Goal: Task Accomplishment & Management: Use online tool/utility

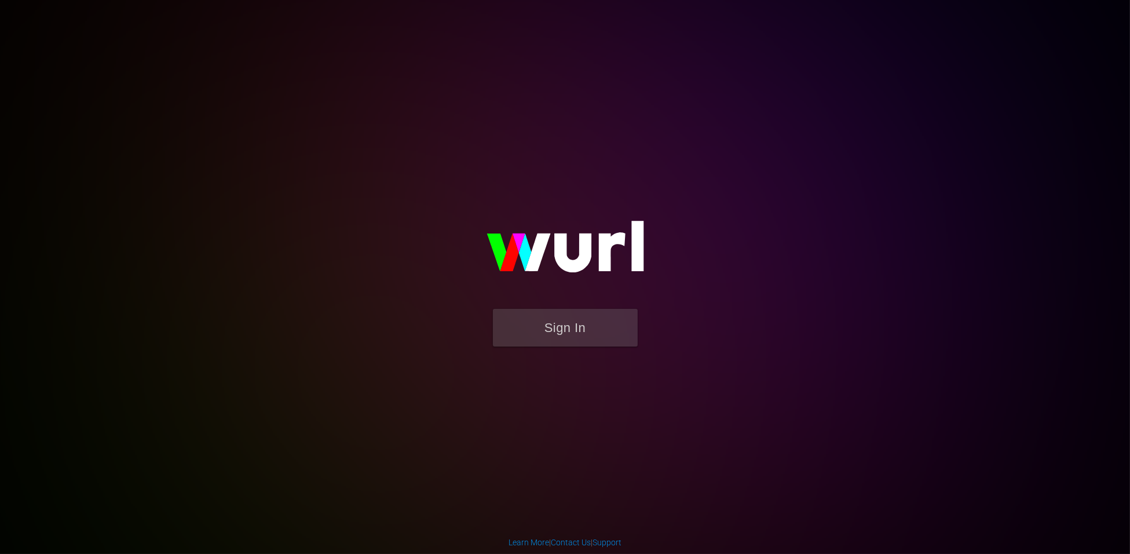
click at [582, 294] on img at bounding box center [565, 252] width 232 height 112
click at [564, 315] on button "Sign In" at bounding box center [565, 328] width 145 height 38
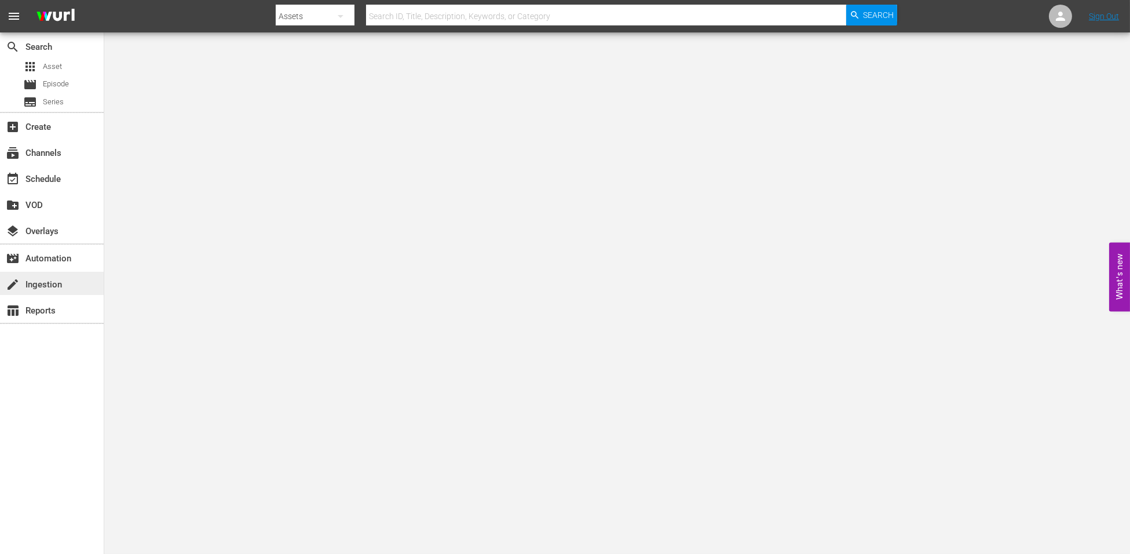
click at [55, 288] on div "create Ingestion" at bounding box center [32, 282] width 65 height 10
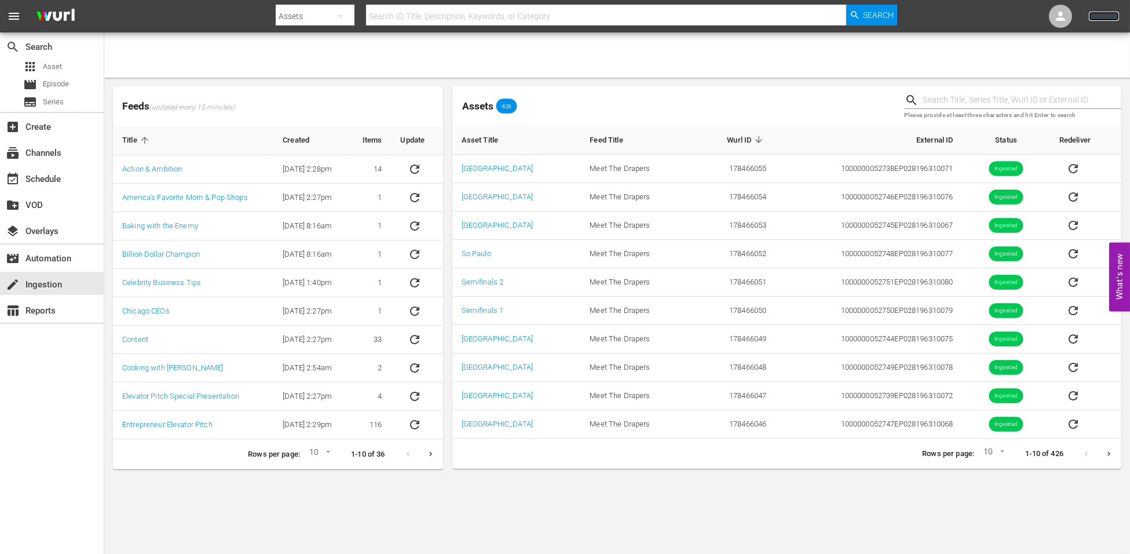
click at [1089, 14] on link "Sign Out" at bounding box center [1104, 16] width 30 height 9
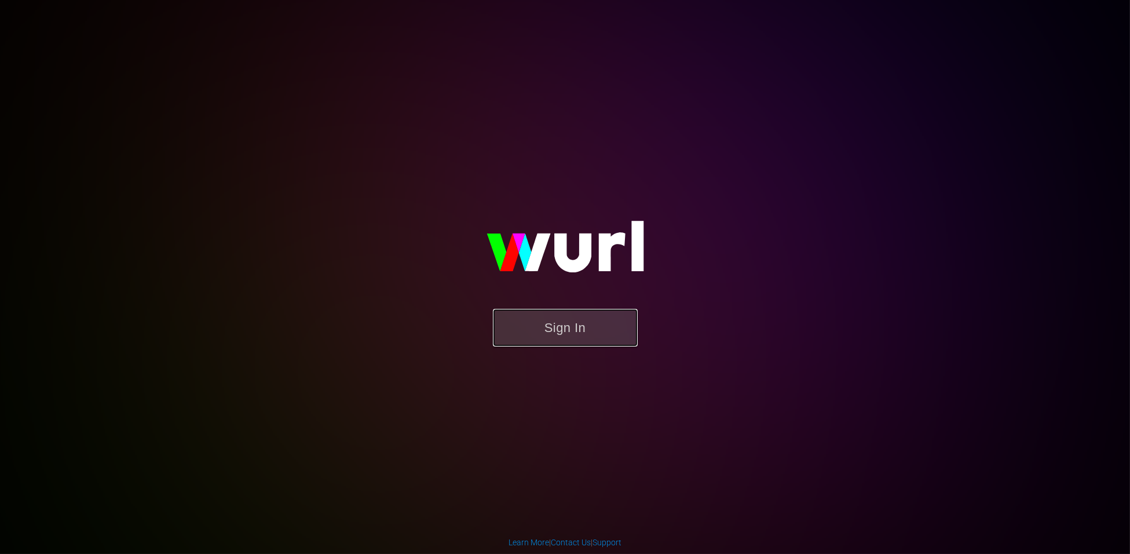
click at [564, 322] on button "Sign In" at bounding box center [565, 328] width 145 height 38
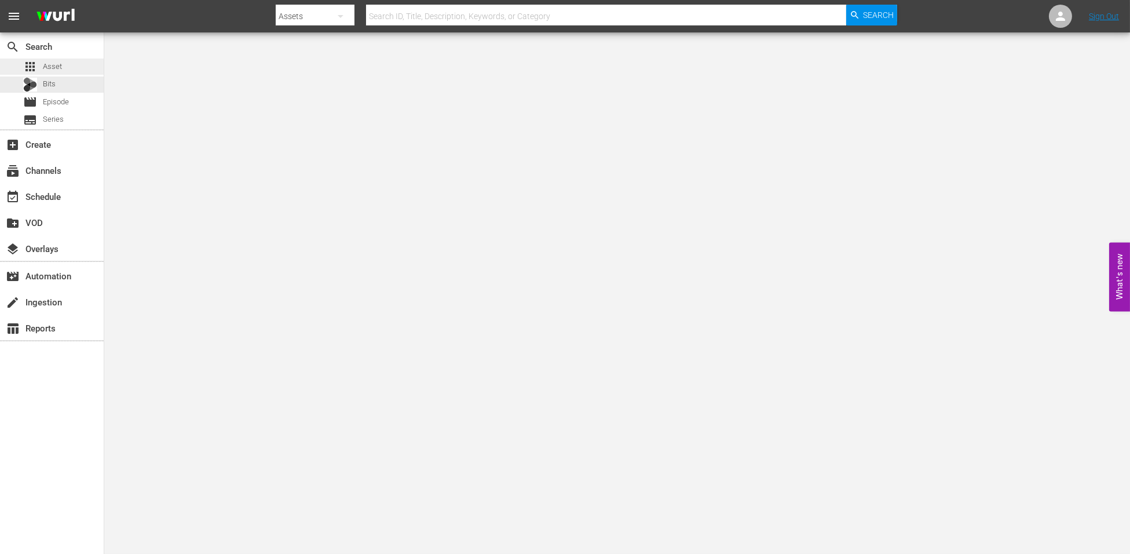
click at [39, 64] on div "apps Asset" at bounding box center [42, 66] width 39 height 16
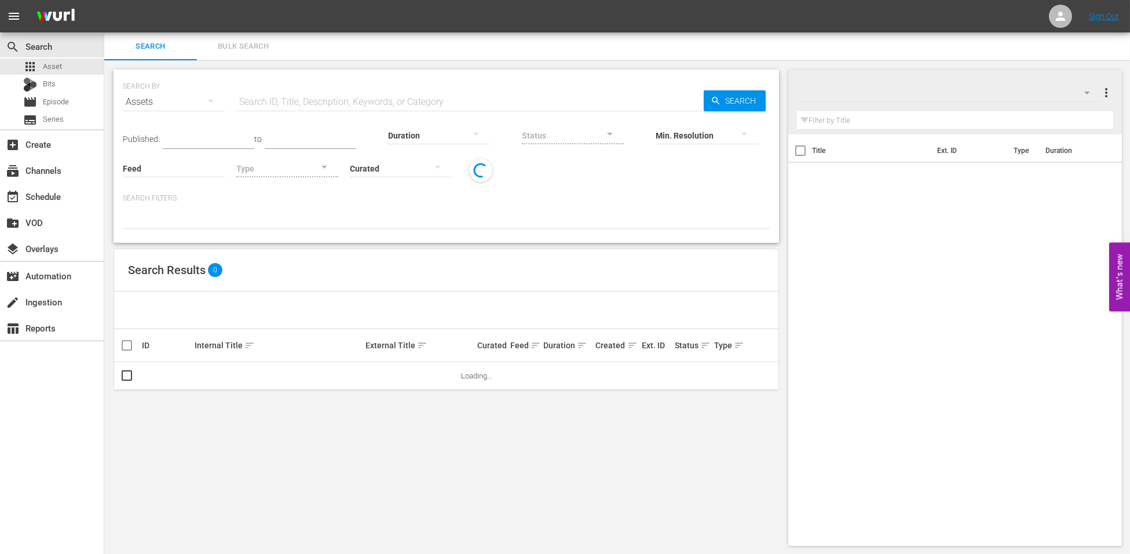
click at [281, 171] on div at bounding box center [287, 168] width 102 height 32
click at [273, 170] on div at bounding box center [287, 168] width 102 height 32
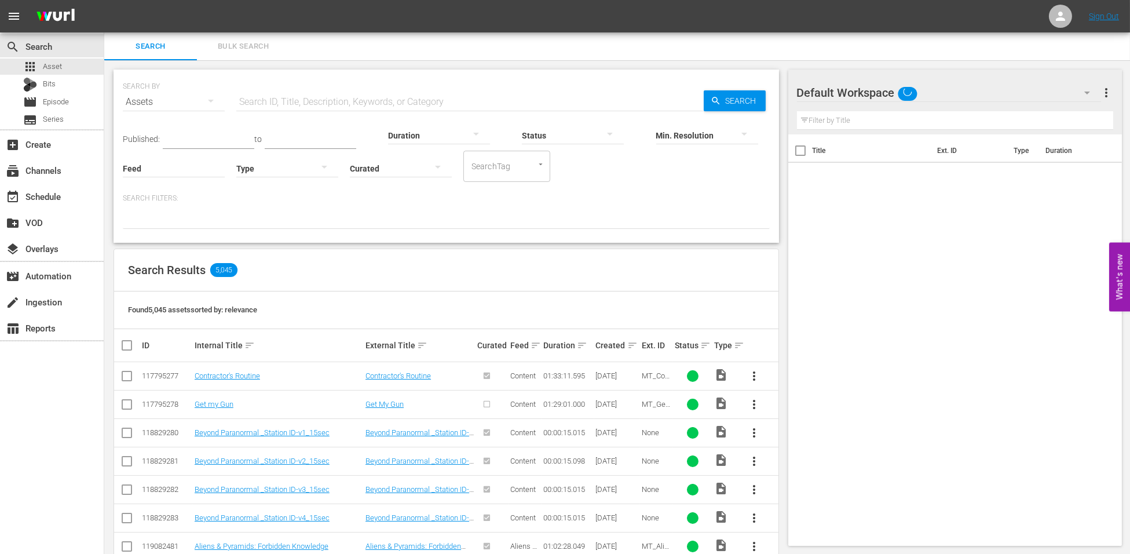
click at [262, 163] on div at bounding box center [287, 168] width 102 height 32
click at [359, 211] on div "Video Ad Bits Live Promo Placeholder" at bounding box center [565, 277] width 1130 height 554
click at [177, 169] on input "Feed" at bounding box center [174, 169] width 102 height 42
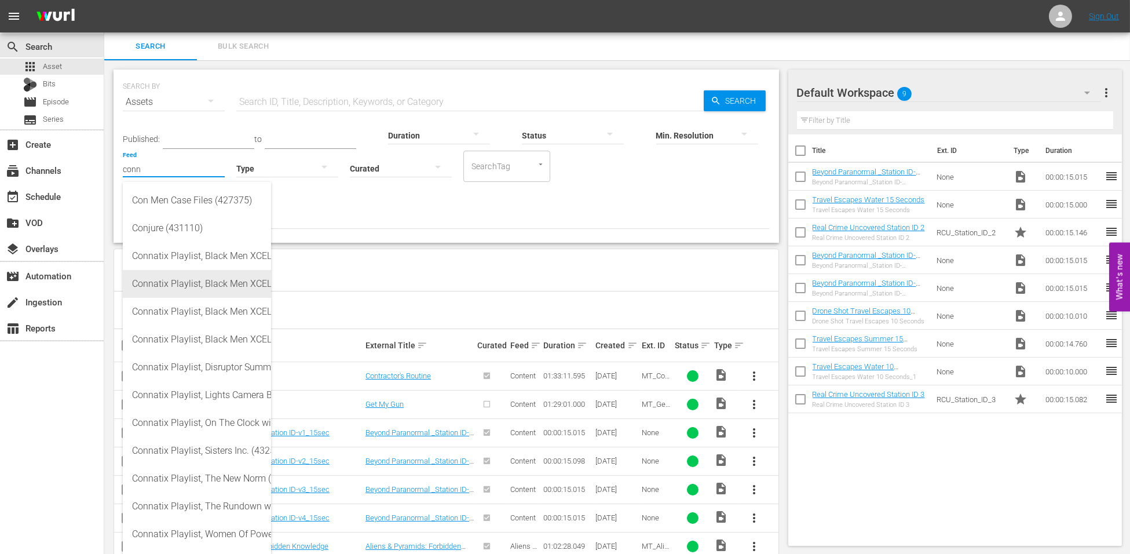
click at [214, 278] on div "Connatix Playlist, Black Men XCEL Summit 2022 Video Elephant (432582)" at bounding box center [197, 284] width 130 height 28
type input "Connatix Playlist, Black Men XCEL Summit 2022 Video Elephant (432582)"
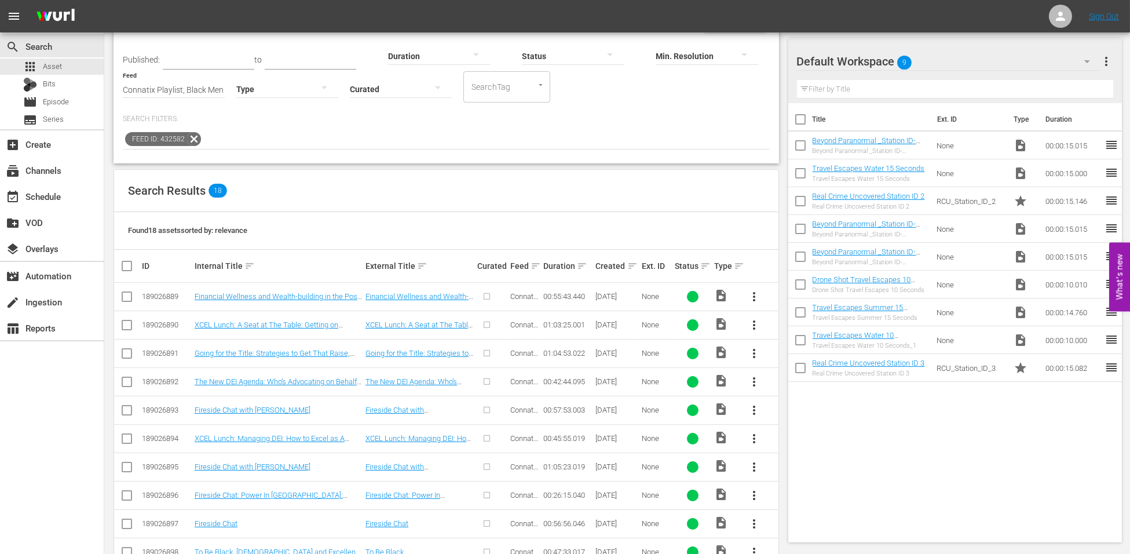
scroll to position [79, 0]
click at [210, 83] on input "Connatix Playlist, Black Men XCEL Summit 2022 Video Elephant (432582)" at bounding box center [174, 91] width 102 height 42
click at [210, 92] on input "Connatix Playlist, Black Men XCEL Summit 2022 Video Elephant (432582)" at bounding box center [174, 91] width 102 height 42
click at [196, 138] on icon at bounding box center [193, 139] width 15 height 15
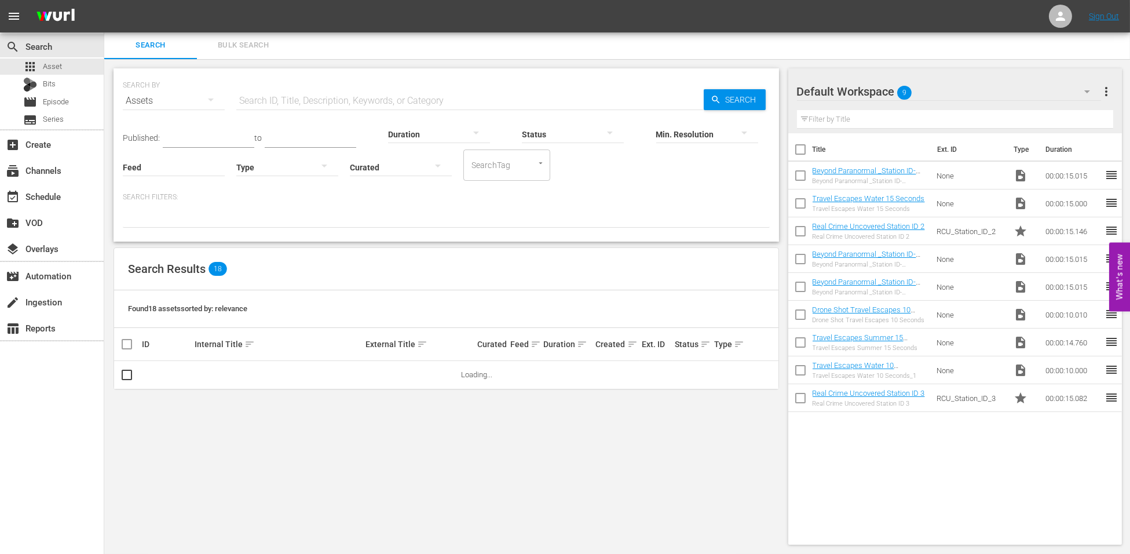
scroll to position [0, 0]
click at [160, 179] on input "Feed" at bounding box center [174, 169] width 102 height 42
click at [163, 171] on input "Feed" at bounding box center [174, 169] width 102 height 42
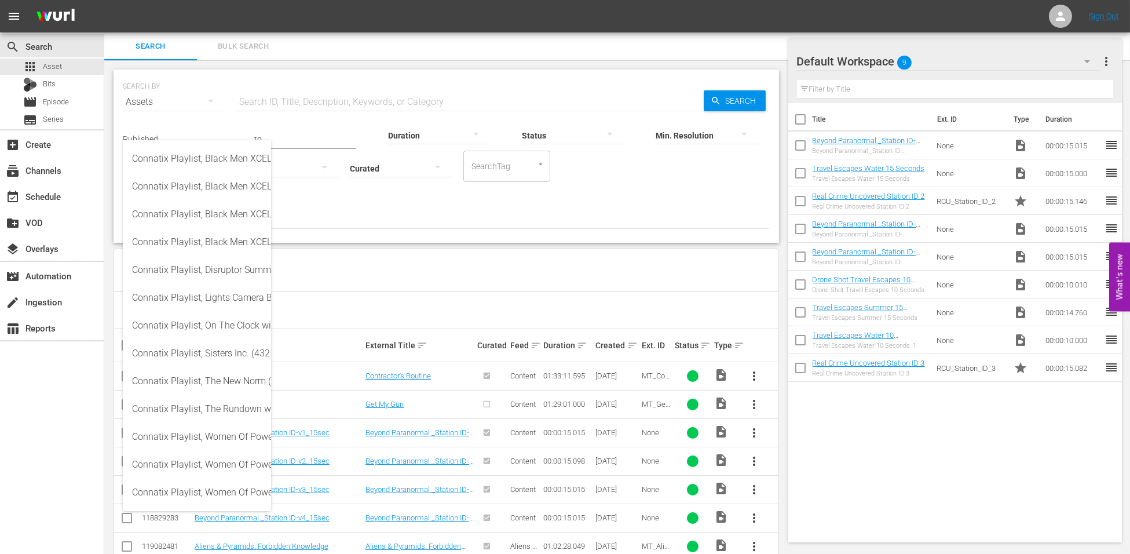
scroll to position [88, 0]
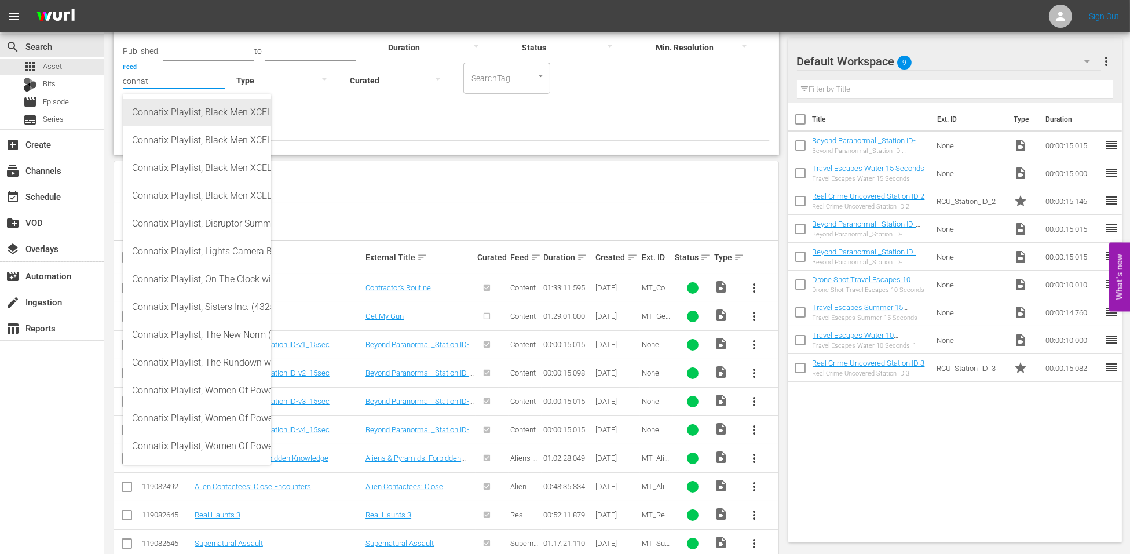
click at [209, 109] on div "Connatix Playlist, Black Men XCEL Summit 2019 Video Elephant (432583)" at bounding box center [197, 112] width 130 height 28
type input "Connatix Playlist, Black Men XCEL Summit 2019 Video Elephant (432583)"
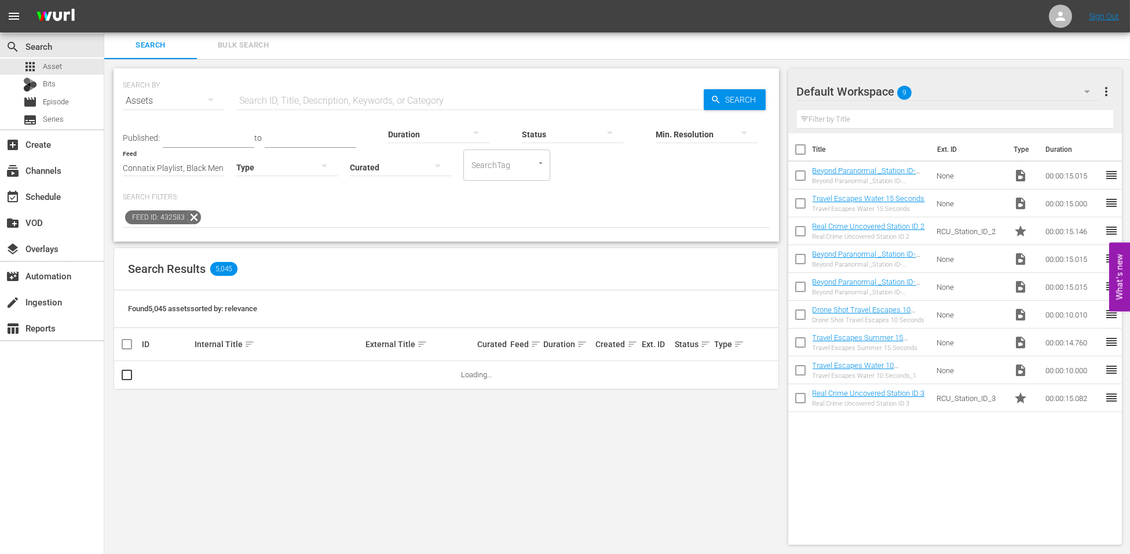
scroll to position [0, 0]
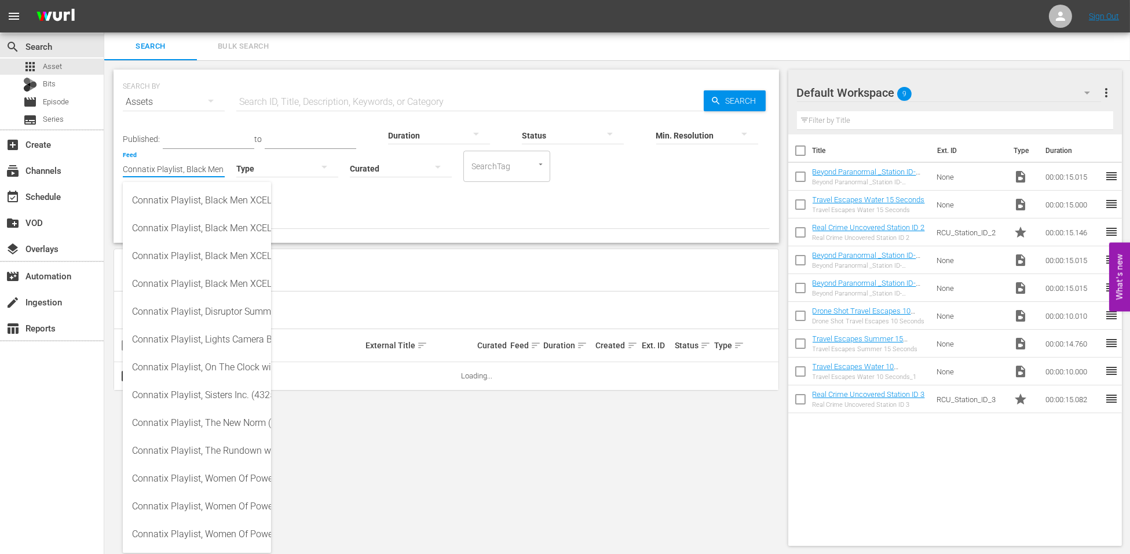
click at [202, 159] on input "Connatix Playlist, Black Men XCEL Summit 2019 Video Elephant (432583)" at bounding box center [174, 169] width 102 height 42
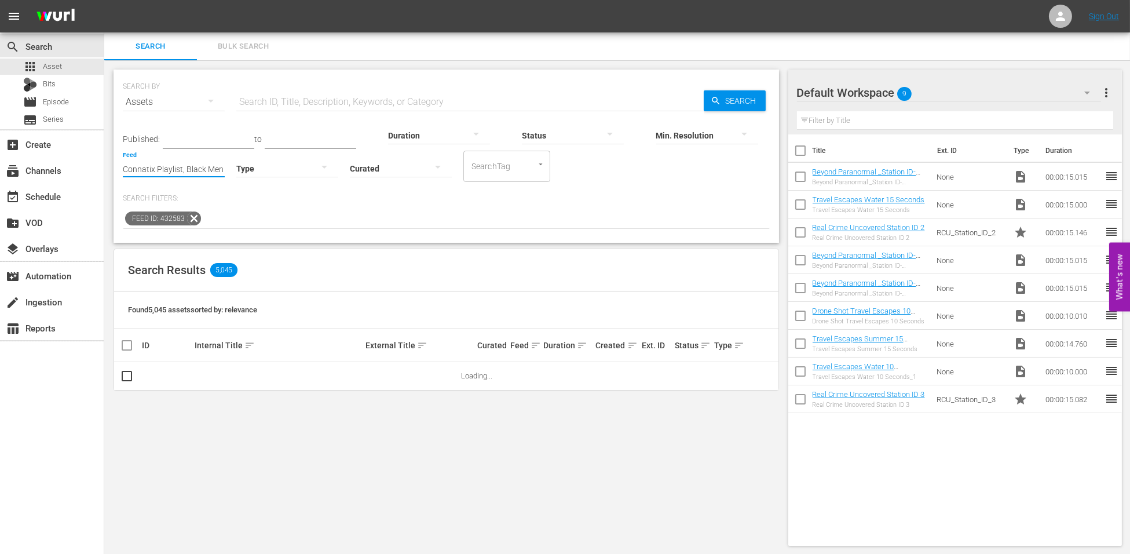
click at [204, 222] on div "Feed ID: 432583" at bounding box center [446, 219] width 647 height 20
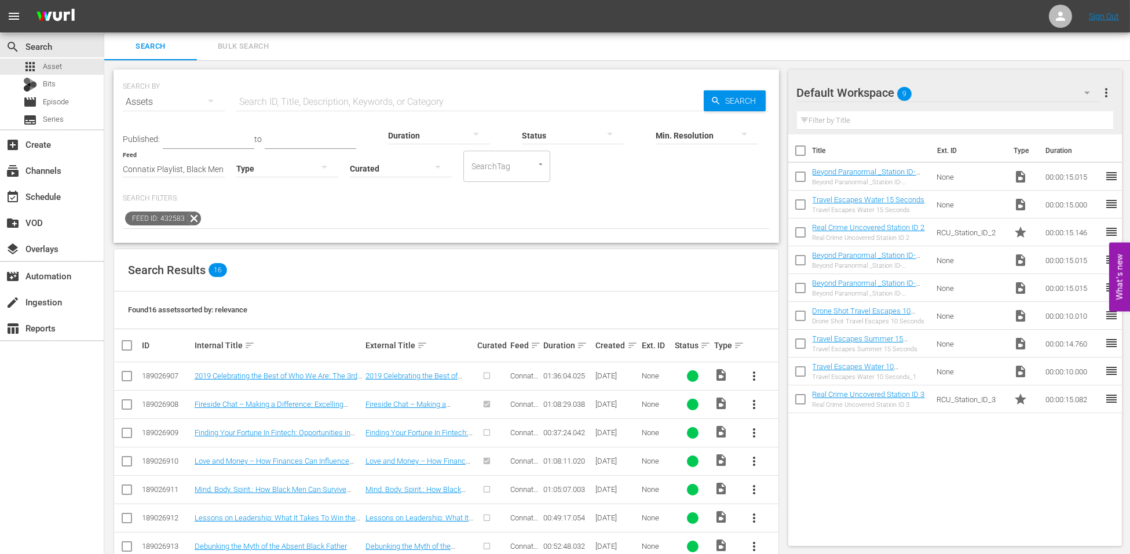
click at [204, 172] on input "Connatix Playlist, Black Men XCEL Summit 2019 Video Elephant (432583)" at bounding box center [174, 169] width 102 height 42
click at [209, 168] on input "Connatix Playlist, Black Men XCEL Summit 2019 Video Elephant (432583)" at bounding box center [174, 169] width 102 height 42
click at [215, 167] on input "Connatix Playlist, Black Men XCEL Summit 2019 Video Elephant (432583)" at bounding box center [174, 169] width 102 height 42
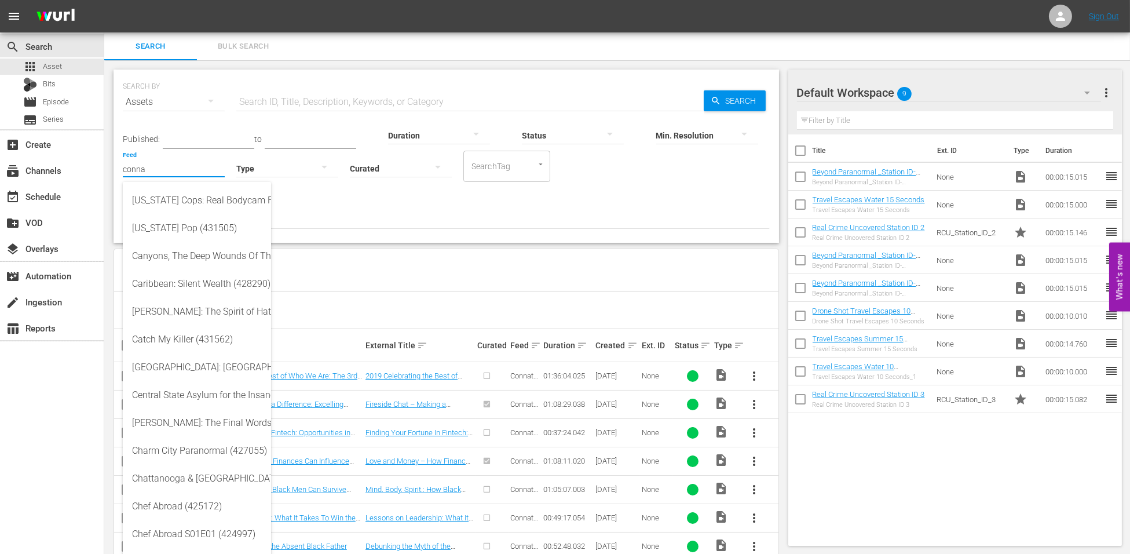
click at [163, 169] on input "conna" at bounding box center [174, 169] width 102 height 42
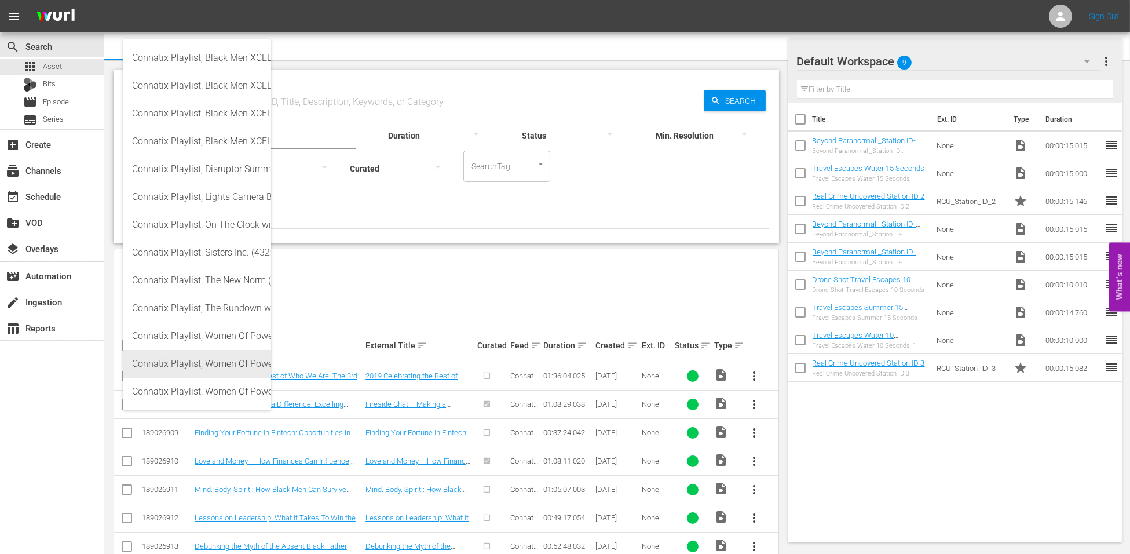
scroll to position [163, 0]
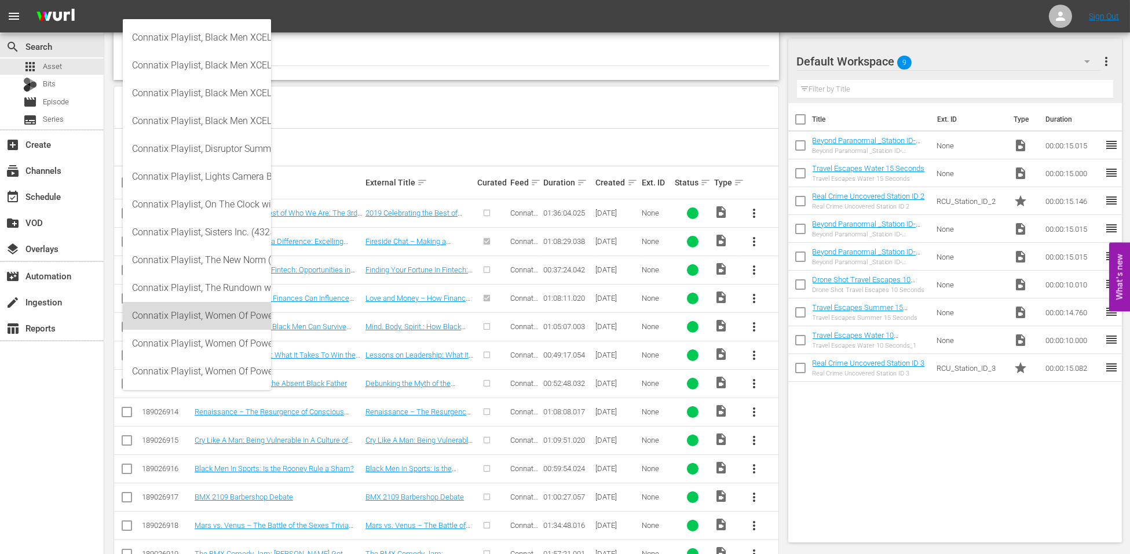
click at [195, 310] on div "Connatix Playlist, Women Of Power 2023 Video Elephant (432579)" at bounding box center [197, 316] width 130 height 28
type input "Connatix Playlist, Women Of Power 2023 Video Elephant (432579)"
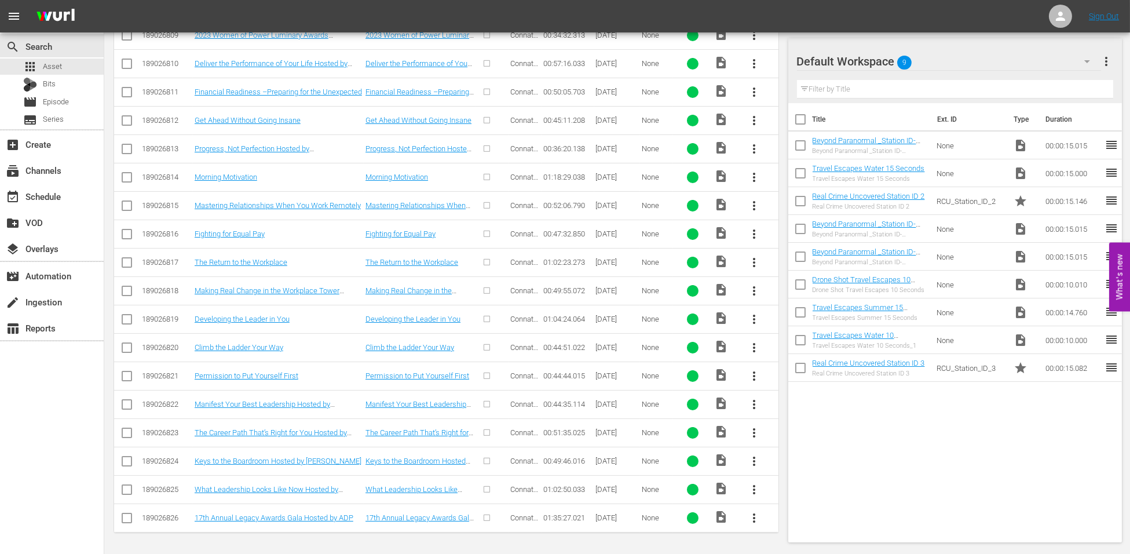
scroll to position [0, 0]
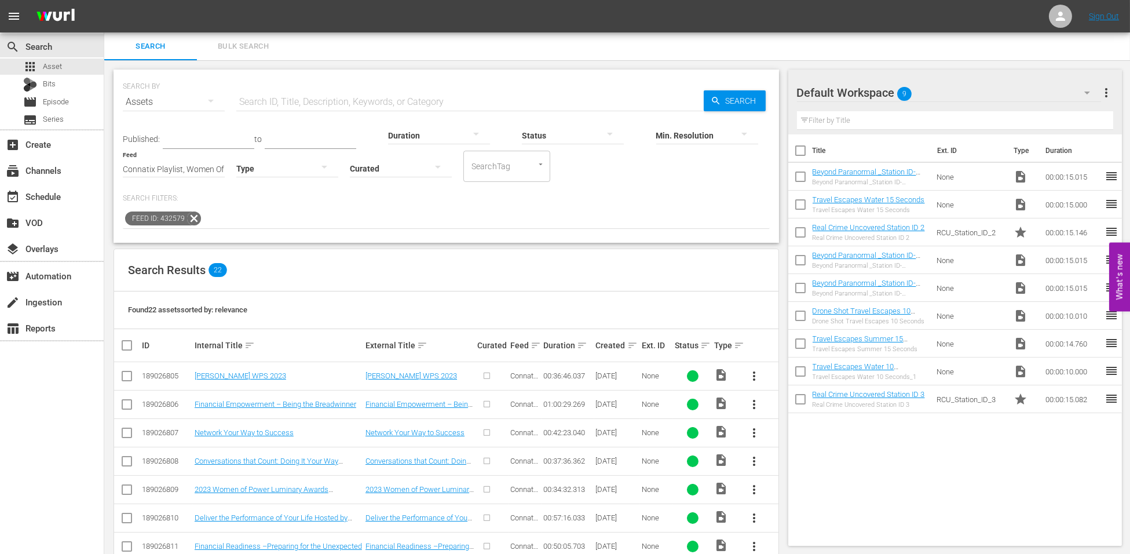
click at [426, 167] on button "button" at bounding box center [438, 167] width 28 height 28
click at [426, 167] on div "Curated" at bounding box center [401, 167] width 102 height 19
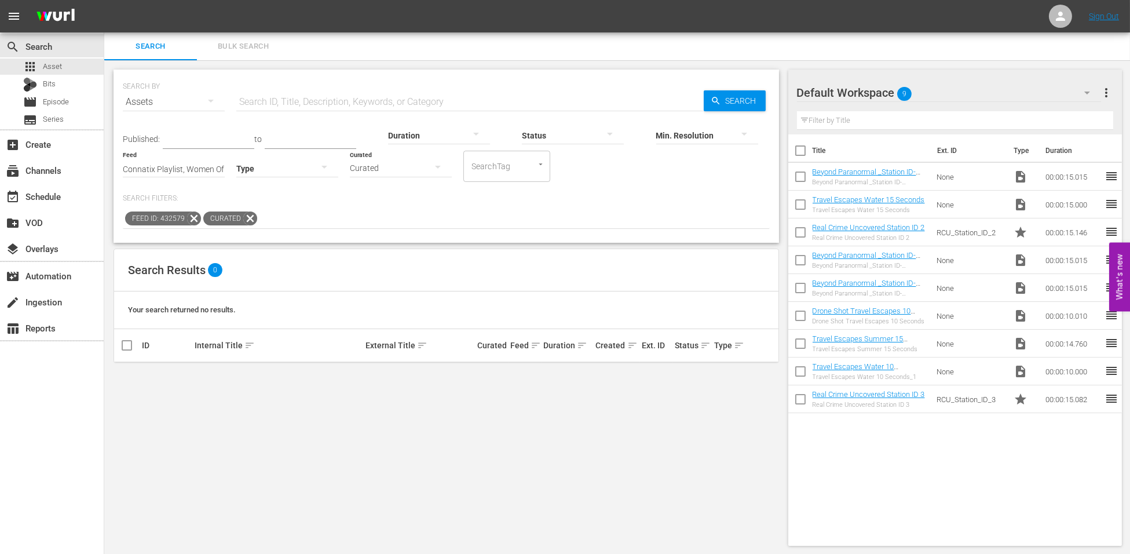
click at [248, 218] on icon at bounding box center [250, 218] width 14 height 14
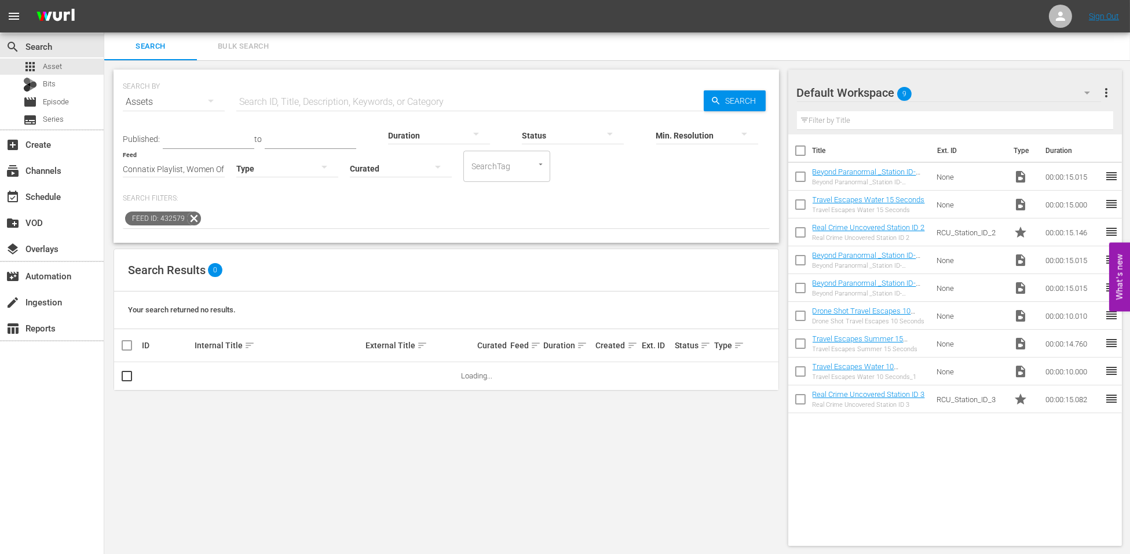
click at [406, 165] on div at bounding box center [401, 168] width 102 height 32
click at [396, 181] on div "Uncurated" at bounding box center [401, 185] width 102 height 19
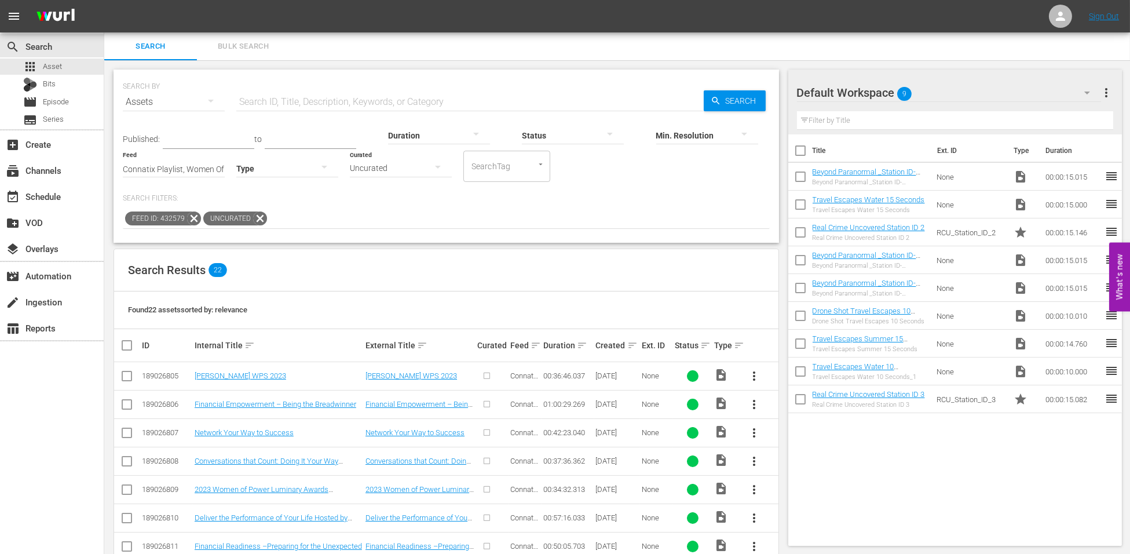
click at [256, 218] on icon at bounding box center [260, 218] width 14 height 14
click at [202, 169] on input "Connatix Playlist, Women Of Power 2023 Video Elephant (432579)" at bounding box center [174, 169] width 102 height 42
click at [220, 164] on input "Connatix Playlist, Women Of Power 2023 Video Elephant (432579)" at bounding box center [174, 169] width 102 height 42
click at [205, 372] on link "Issa Rae WPS 2023" at bounding box center [241, 375] width 92 height 9
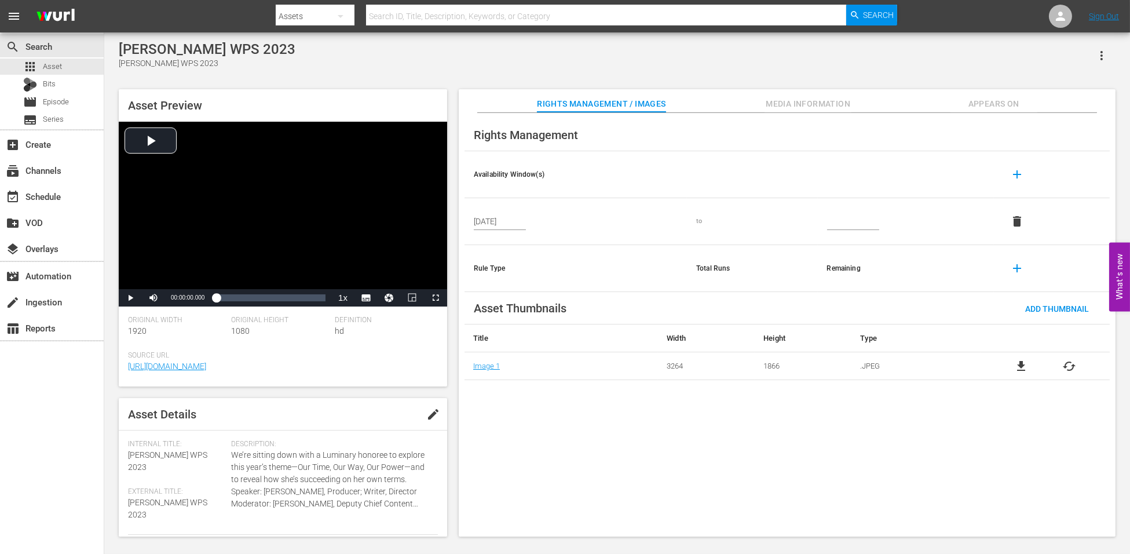
click at [777, 102] on span "Media Information" at bounding box center [808, 104] width 87 height 14
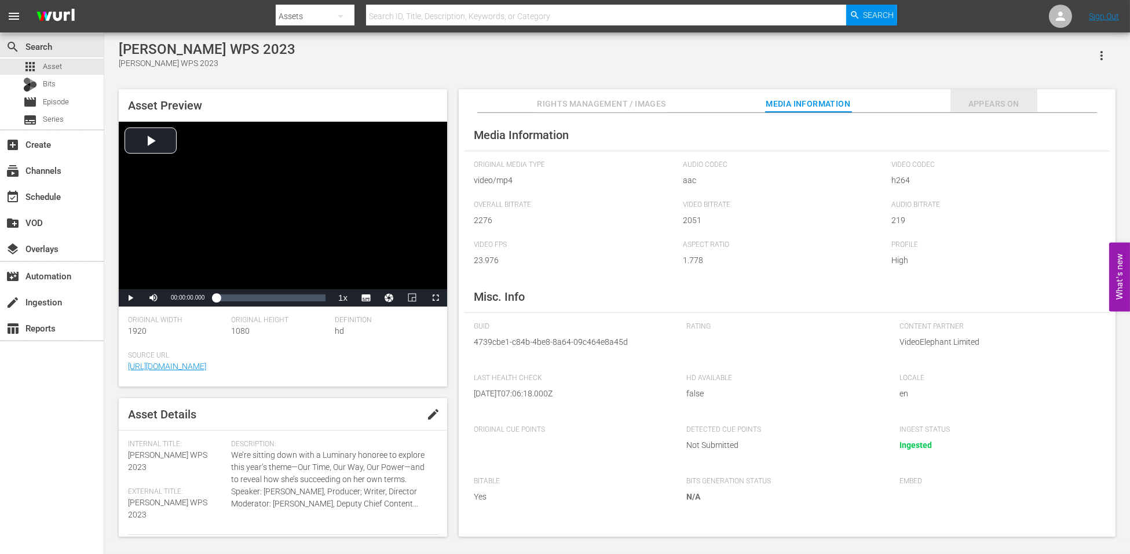
click at [966, 104] on span "Appears On" at bounding box center [993, 104] width 87 height 14
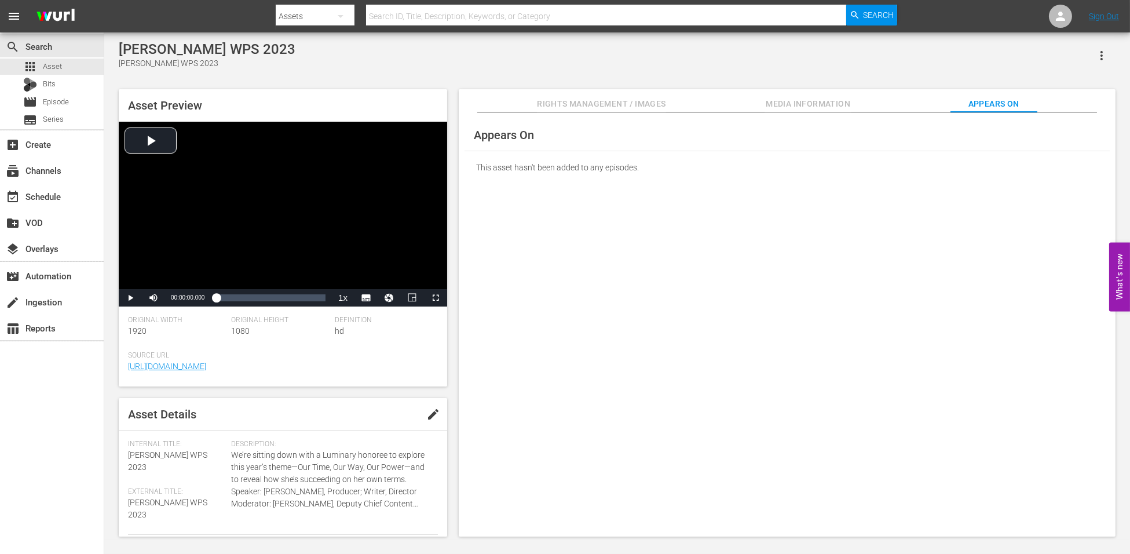
click at [593, 104] on span "Rights Management / Images" at bounding box center [601, 104] width 129 height 14
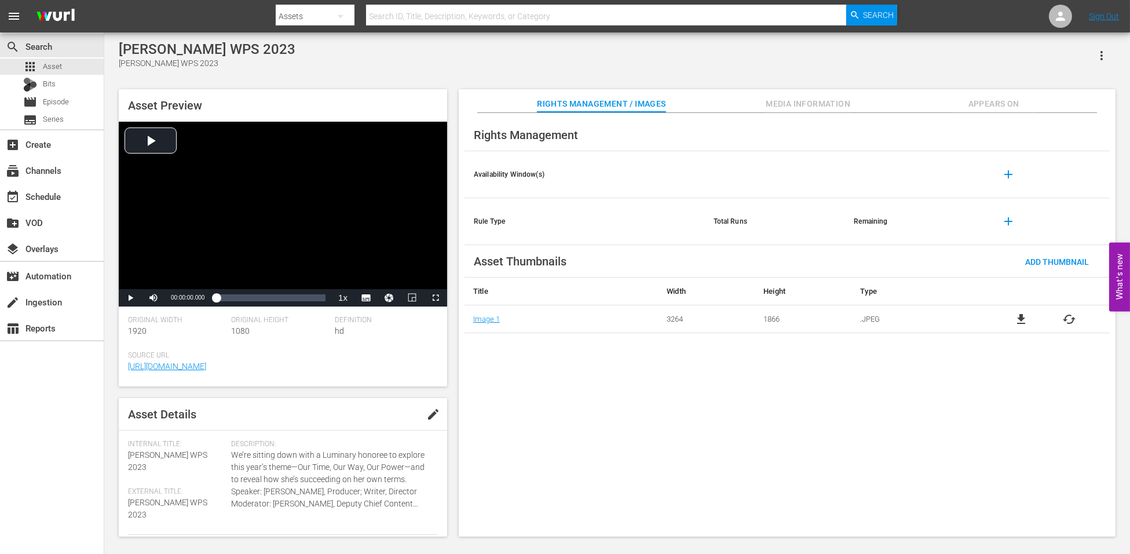
scroll to position [189, 0]
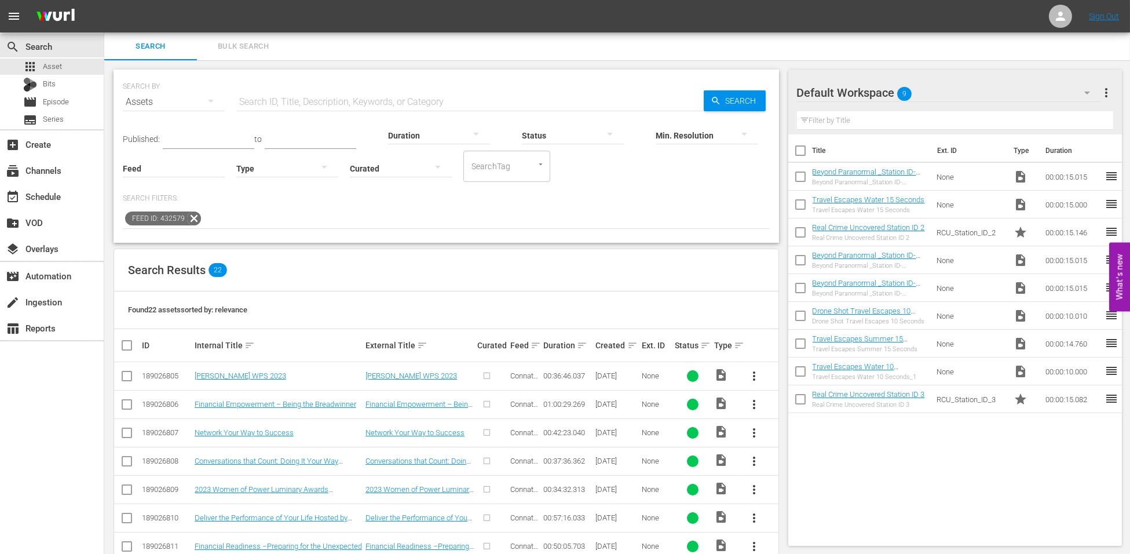
click at [192, 220] on icon at bounding box center [193, 218] width 15 height 15
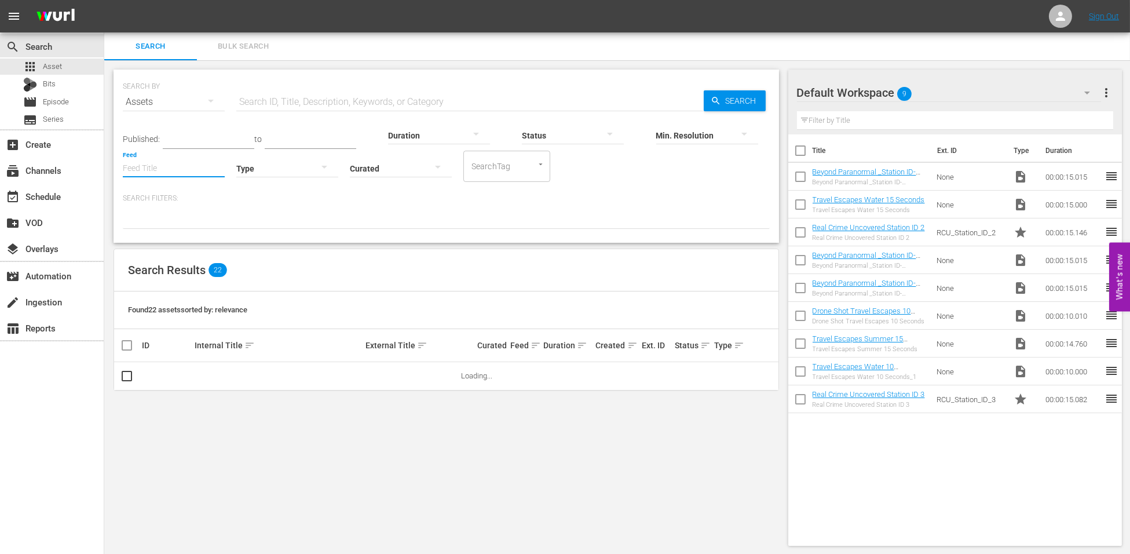
click at [186, 165] on input "Feed" at bounding box center [174, 169] width 102 height 42
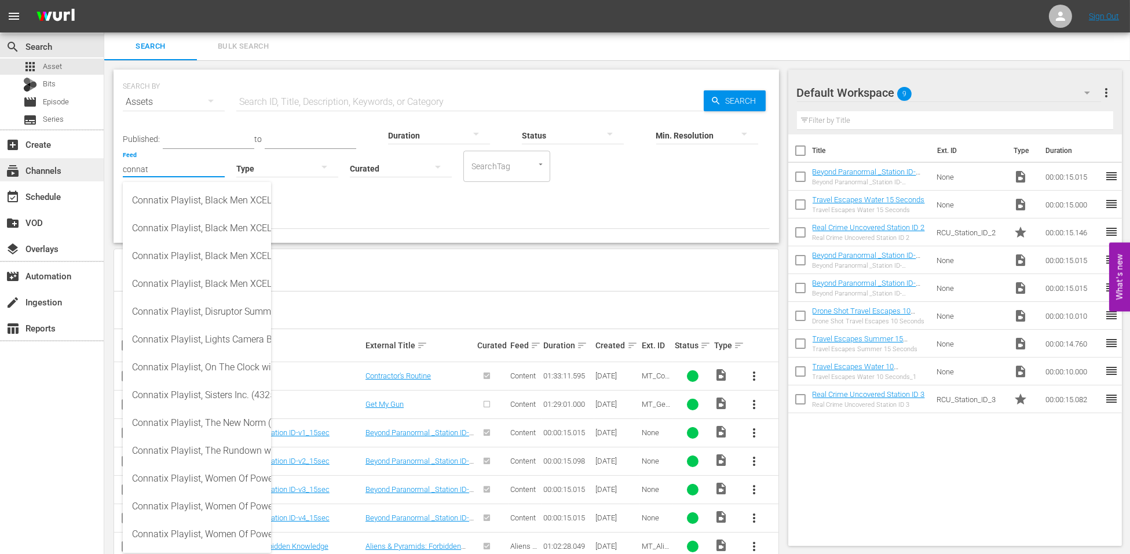
drag, startPoint x: 159, startPoint y: 167, endPoint x: 103, endPoint y: 167, distance: 56.2
click at [104, 0] on div "search Search apps Asset Bits movie Episode subtitles Series add_box Create sub…" at bounding box center [617, 0] width 1026 height 0
paste input "Lights Camera Business"
type input "Lights Camera Business"
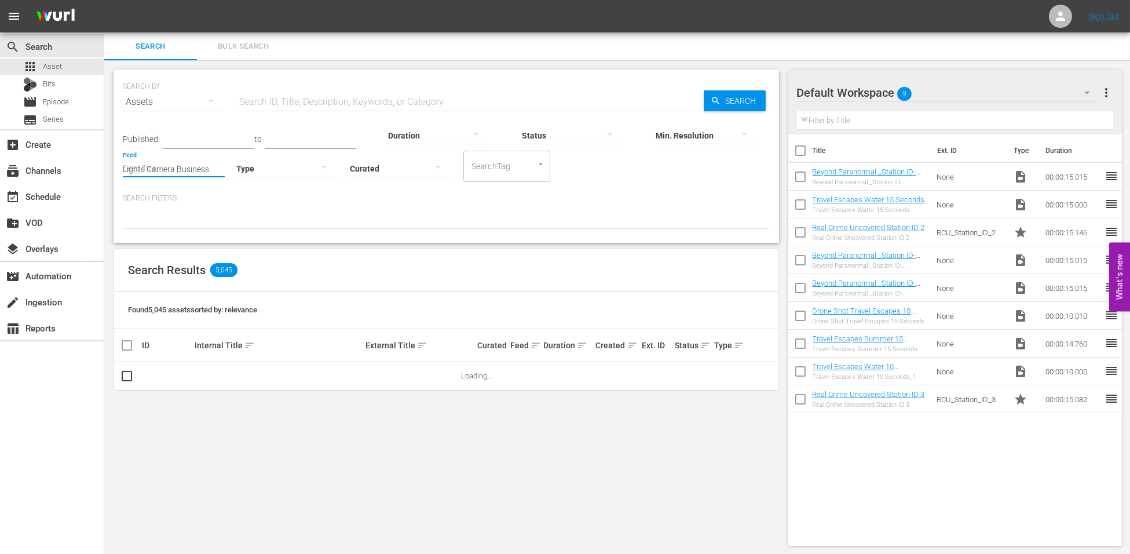
click at [208, 164] on input "Lights Camera Business" at bounding box center [174, 169] width 102 height 42
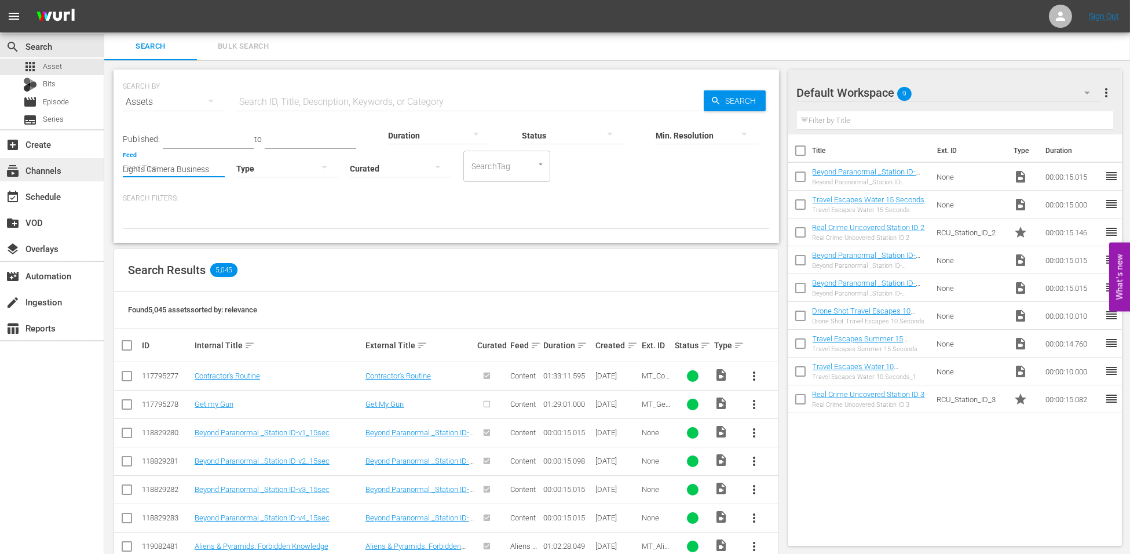
drag, startPoint x: 221, startPoint y: 170, endPoint x: 63, endPoint y: 167, distance: 157.6
click at [104, 0] on div "search Search apps Asset Bits movie Episode subtitles Series add_box Create sub…" at bounding box center [617, 0] width 1026 height 0
click at [186, 203] on div "Search Filters:" at bounding box center [446, 210] width 647 height 35
click at [179, 172] on input "Feed" at bounding box center [174, 169] width 102 height 42
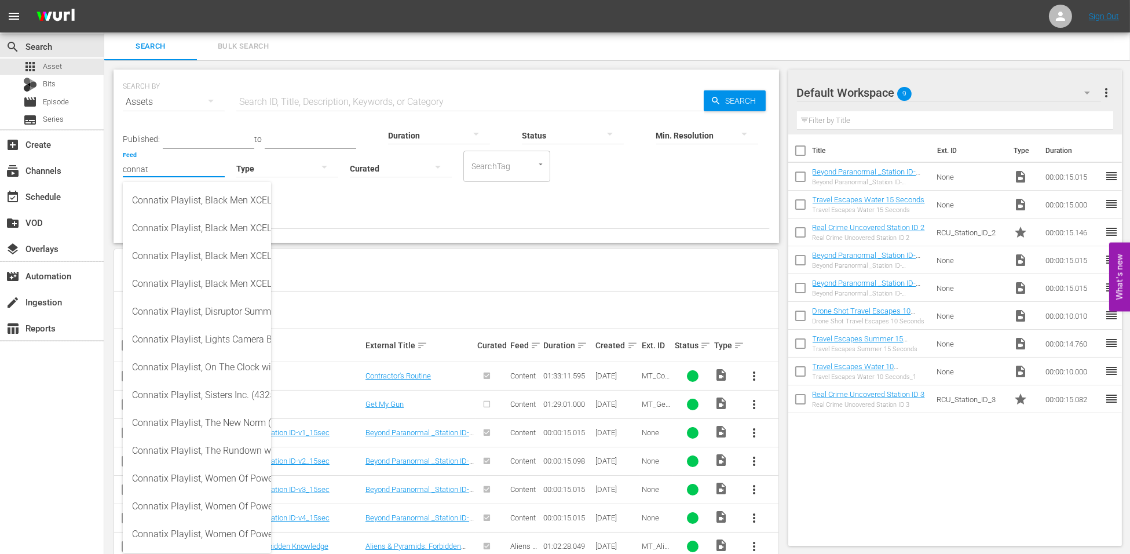
type input "connat"
drag, startPoint x: 159, startPoint y: 166, endPoint x: 80, endPoint y: 166, distance: 78.8
click at [104, 0] on div "search Search apps Asset Bits movie Episode subtitles Series add_box Create sub…" at bounding box center [617, 0] width 1026 height 0
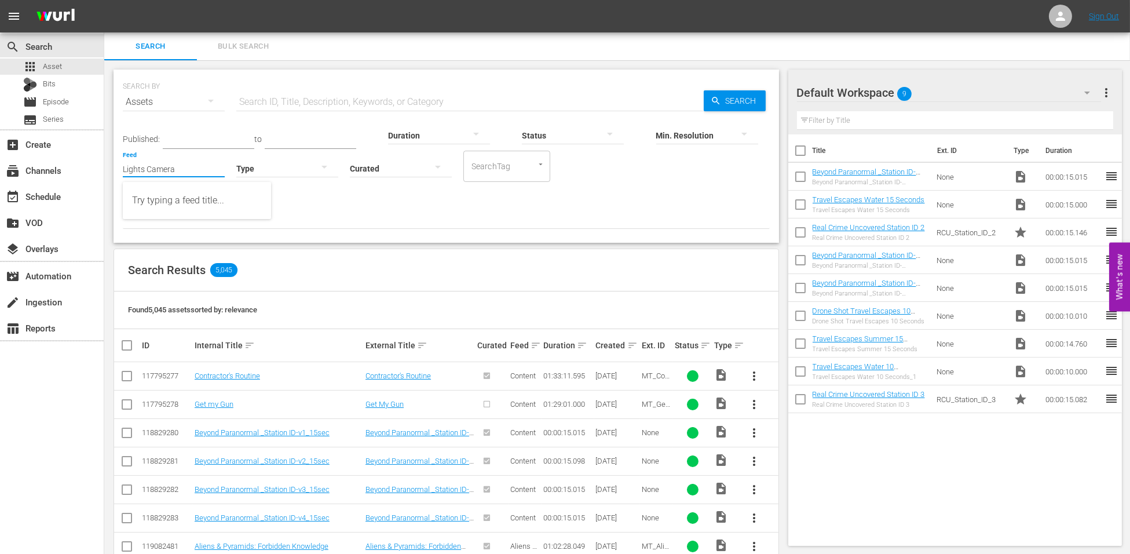
type input "Lights Camera"
click at [177, 169] on input "Lights Camera" at bounding box center [174, 169] width 102 height 42
click at [727, 103] on span "Search" at bounding box center [743, 100] width 45 height 21
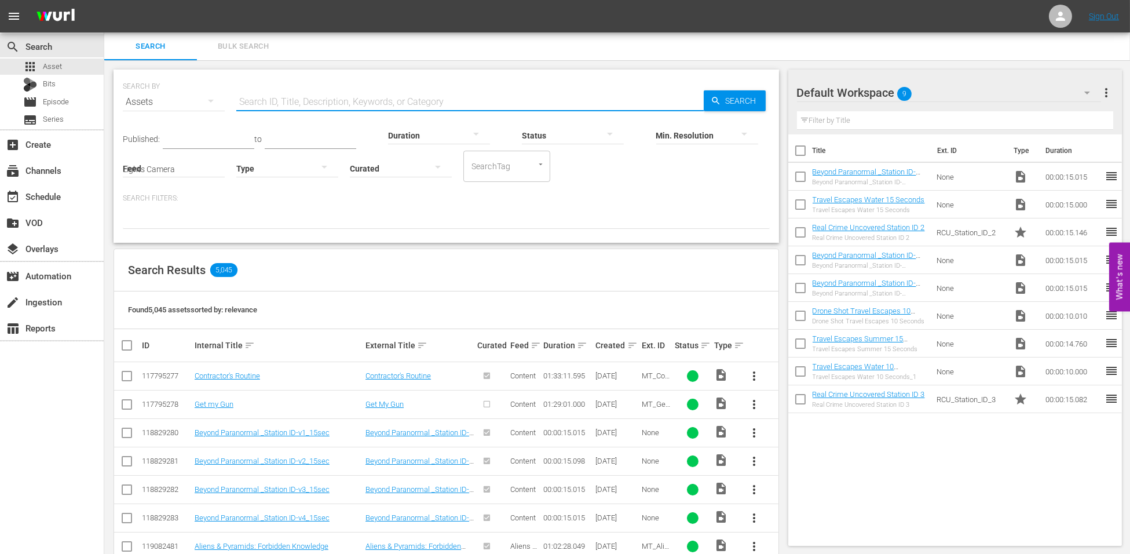
click at [262, 103] on input "text" at bounding box center [469, 102] width 467 height 28
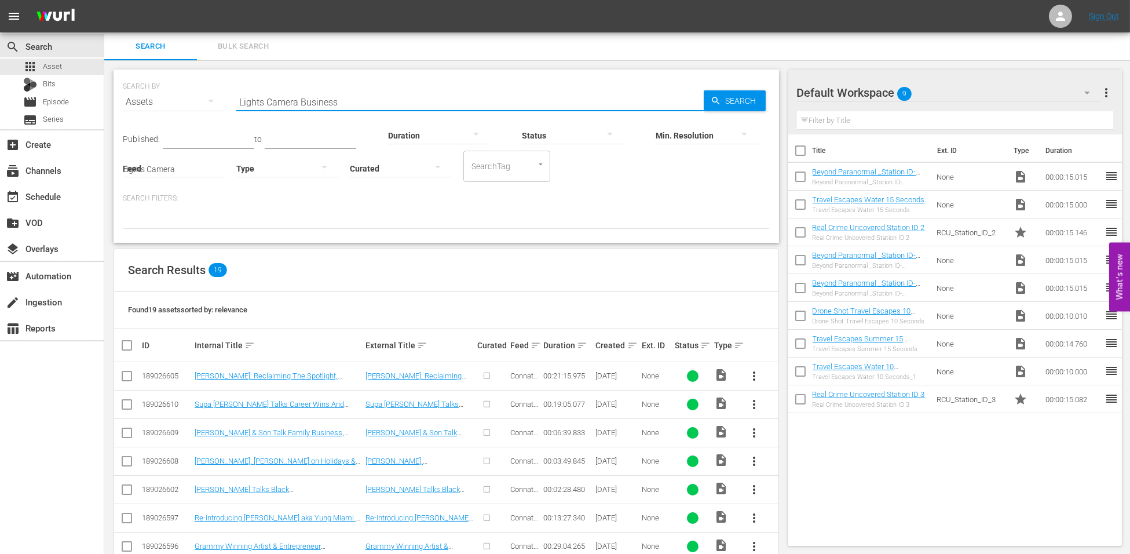
drag, startPoint x: 353, startPoint y: 101, endPoint x: 139, endPoint y: 93, distance: 213.9
click at [139, 93] on div "SEARCH BY Search By Assets Search ID, Title, Description, Keywords, or Category…" at bounding box center [446, 95] width 647 height 42
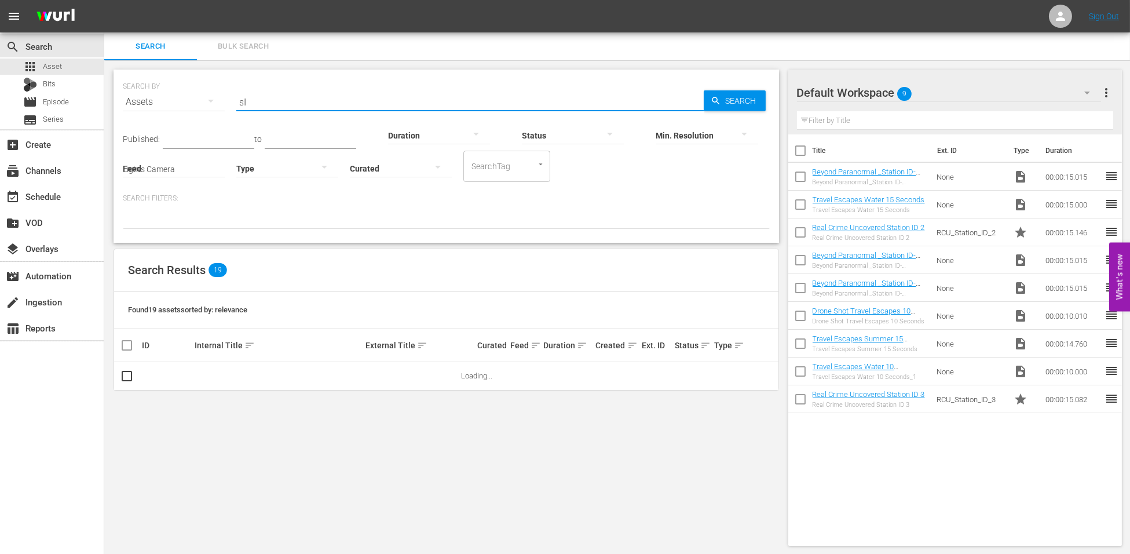
type input "s"
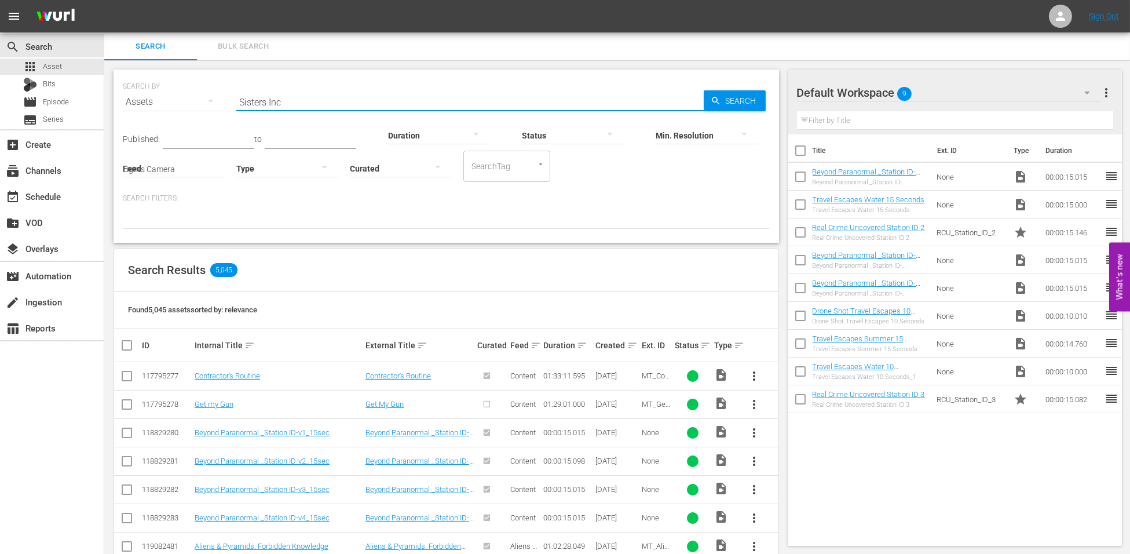
type input "Sisters Inc"
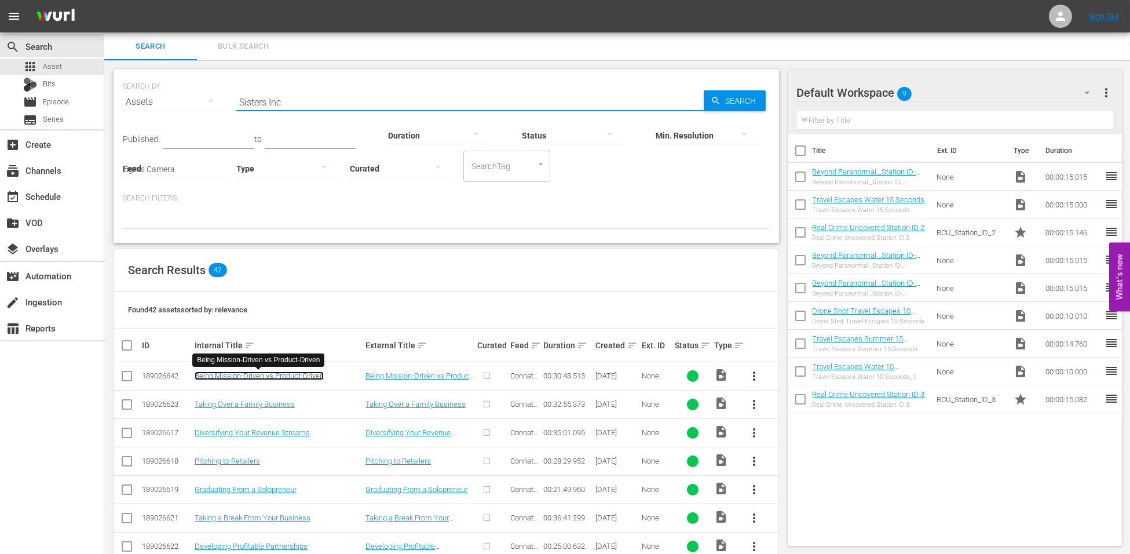
click at [247, 377] on link "Being Mission-Driven vs Product-Driven" at bounding box center [259, 375] width 129 height 9
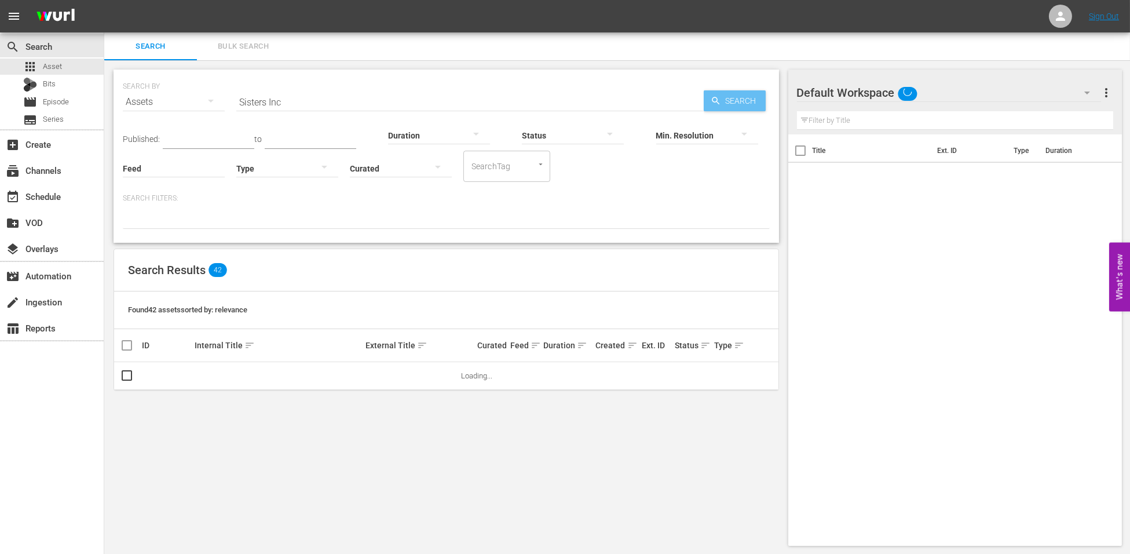
click at [719, 96] on icon "button" at bounding box center [716, 101] width 10 height 10
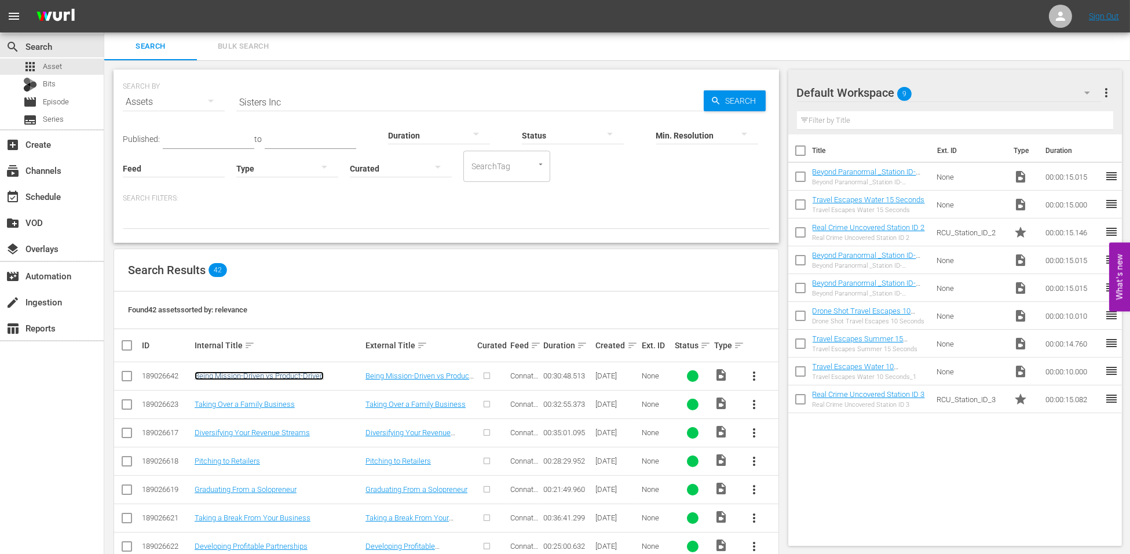
click at [255, 376] on link "Being Mission-Driven vs Product-Driven" at bounding box center [259, 375] width 129 height 9
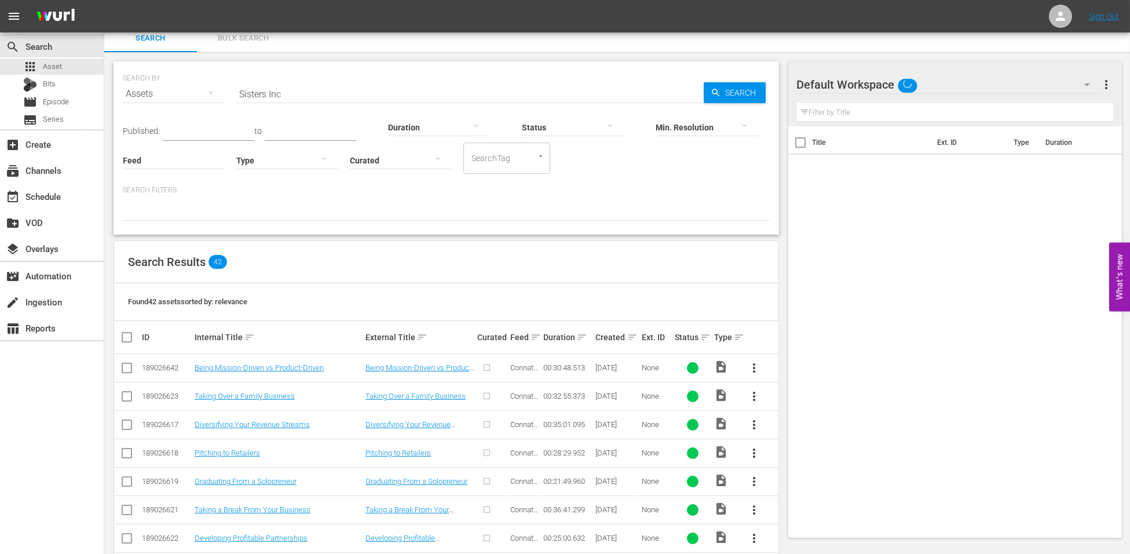
scroll to position [9, 0]
click at [126, 370] on input "checkbox" at bounding box center [127, 370] width 14 height 14
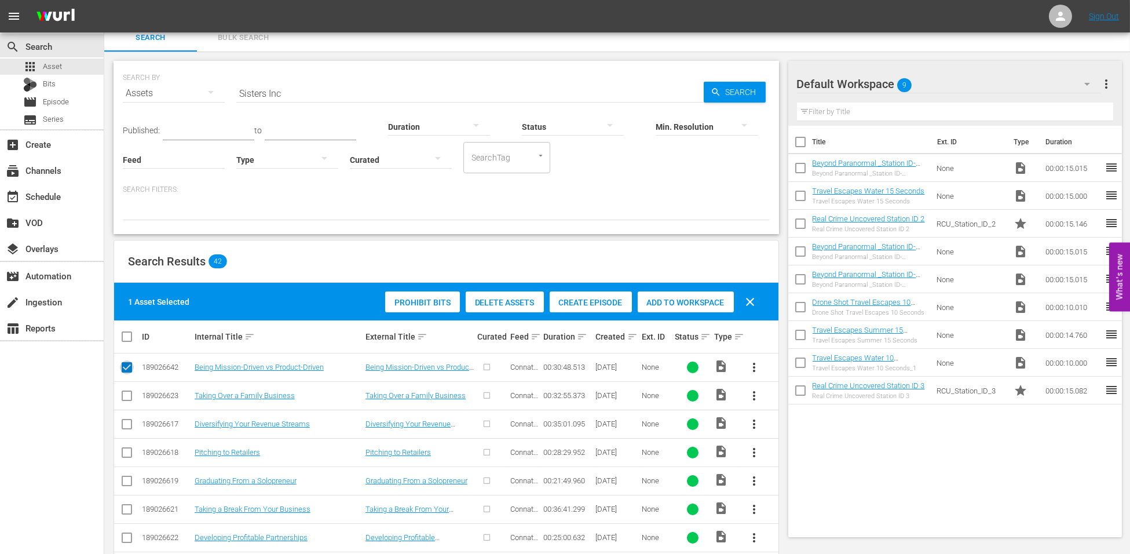
click at [126, 370] on input "checkbox" at bounding box center [127, 370] width 14 height 14
checkbox input "false"
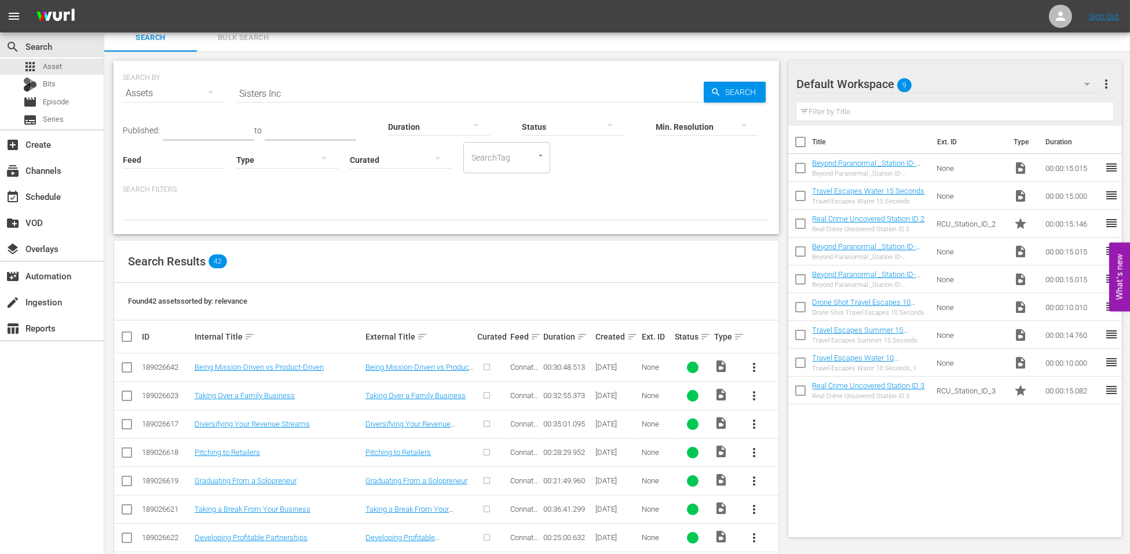
click at [755, 363] on span "more_vert" at bounding box center [754, 367] width 14 height 14
click at [796, 450] on div "Episode" at bounding box center [816, 455] width 79 height 28
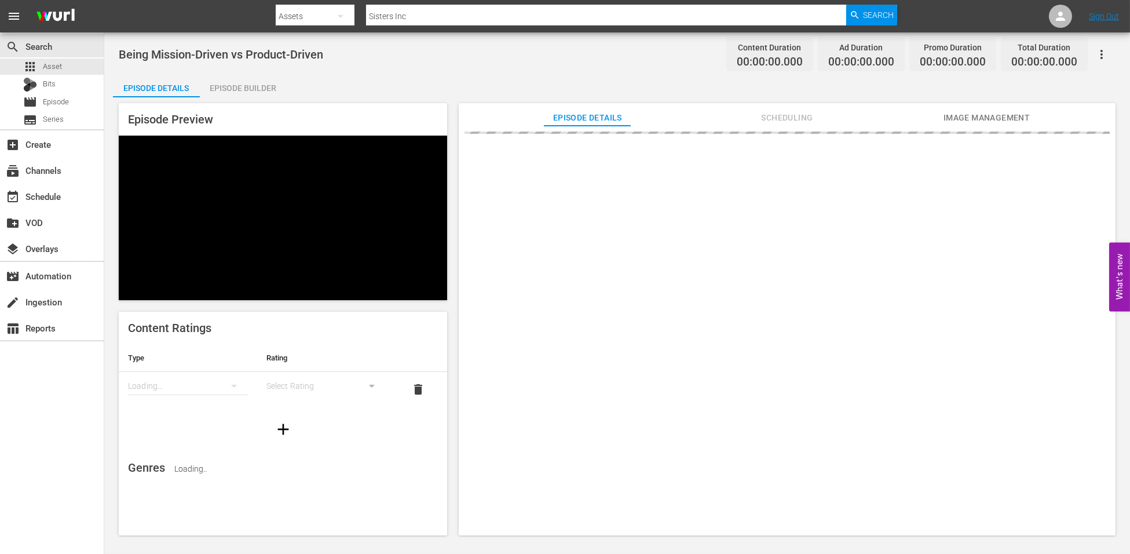
click at [239, 86] on div "Episode Builder" at bounding box center [243, 88] width 87 height 28
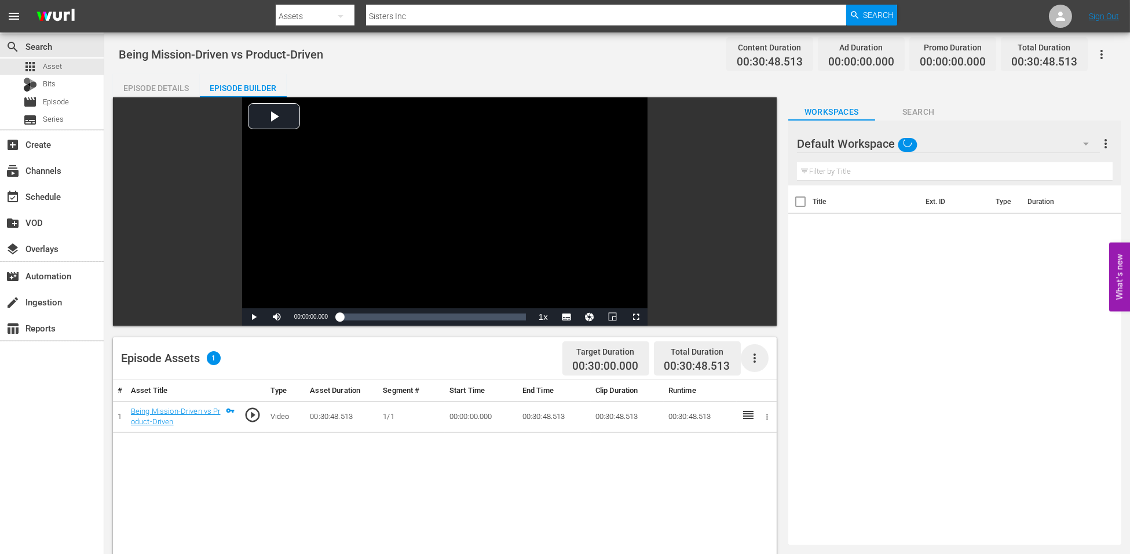
click at [757, 356] on icon "button" at bounding box center [755, 358] width 14 height 14
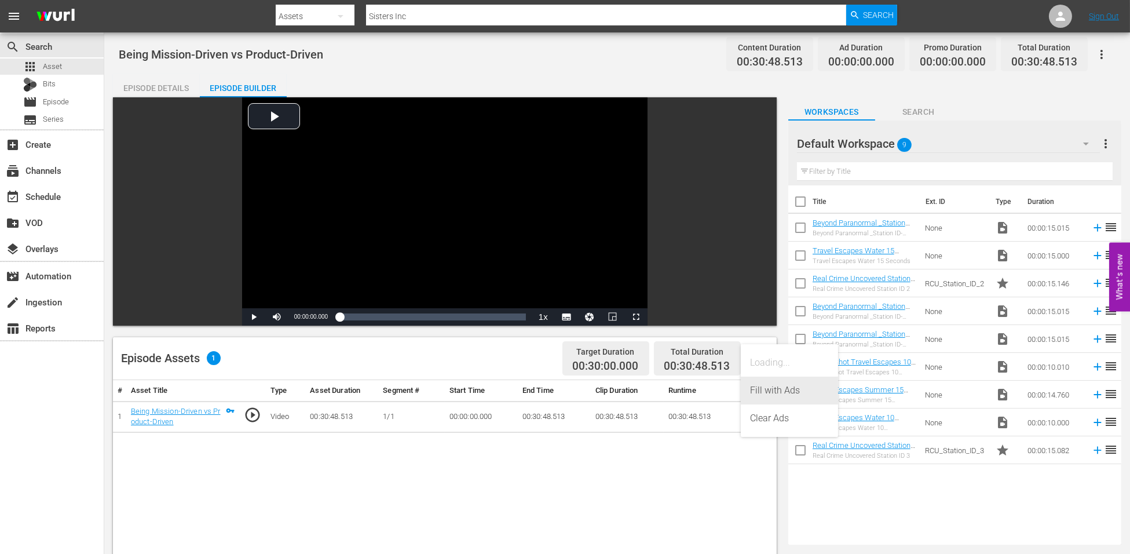
click at [767, 387] on div "Fill with Ads" at bounding box center [789, 390] width 79 height 28
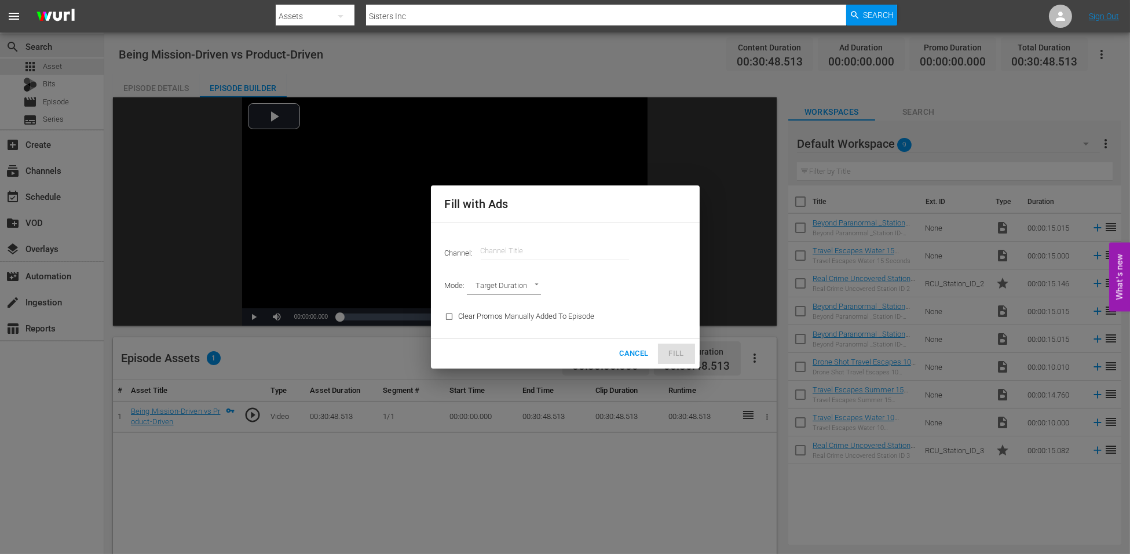
click at [521, 256] on input "text" at bounding box center [555, 251] width 148 height 28
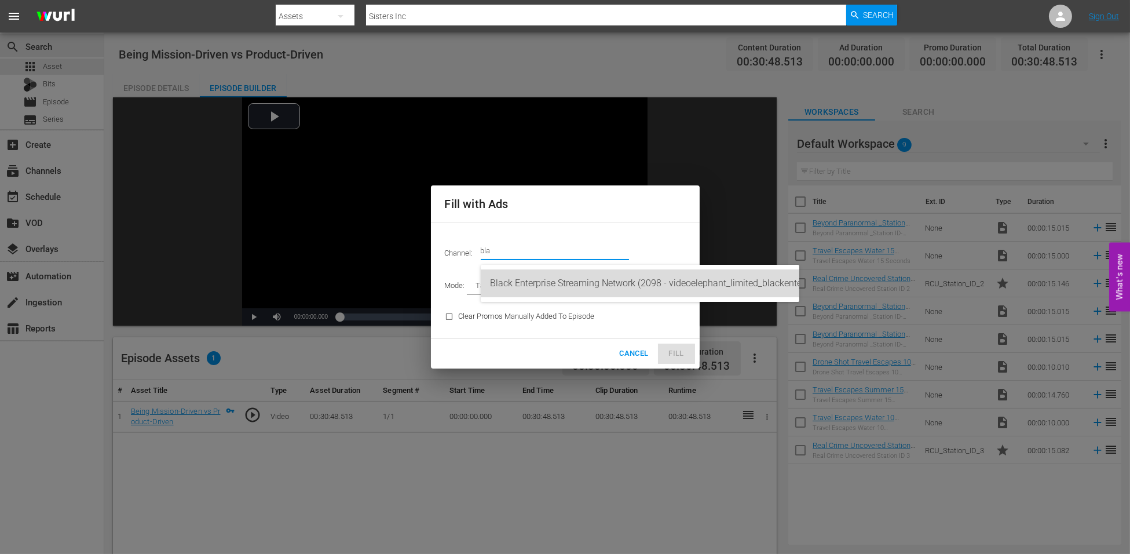
click at [573, 295] on div "Black Enterprise Streaming Network (2098 - videoelephant_limited_blackenterpris…" at bounding box center [640, 283] width 300 height 28
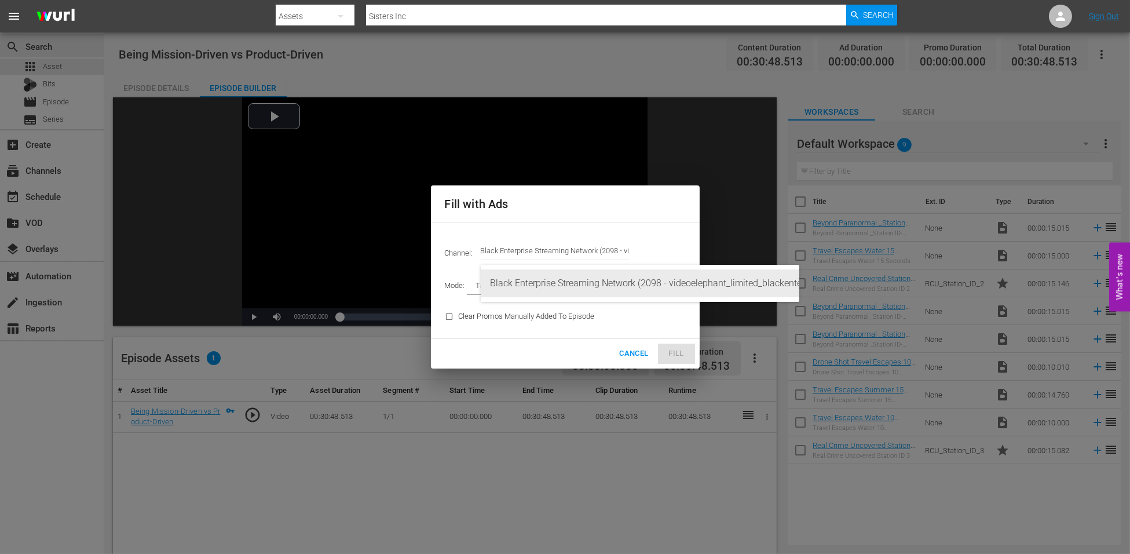
type input "Black Enterprise Streaming Network (2098)"
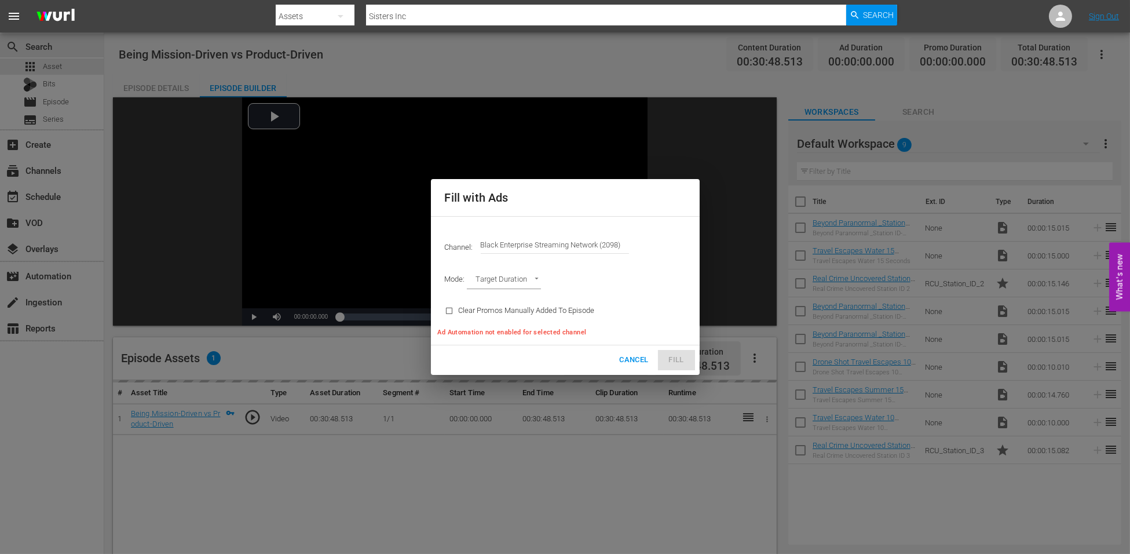
click at [503, 283] on body "menu Search By Assets Search ID, Title, Description, Keywords, or Category Sist…" at bounding box center [565, 277] width 1130 height 554
click at [503, 283] on li "Target Duration" at bounding box center [509, 280] width 85 height 19
click at [626, 360] on span "Cancel" at bounding box center [633, 359] width 29 height 13
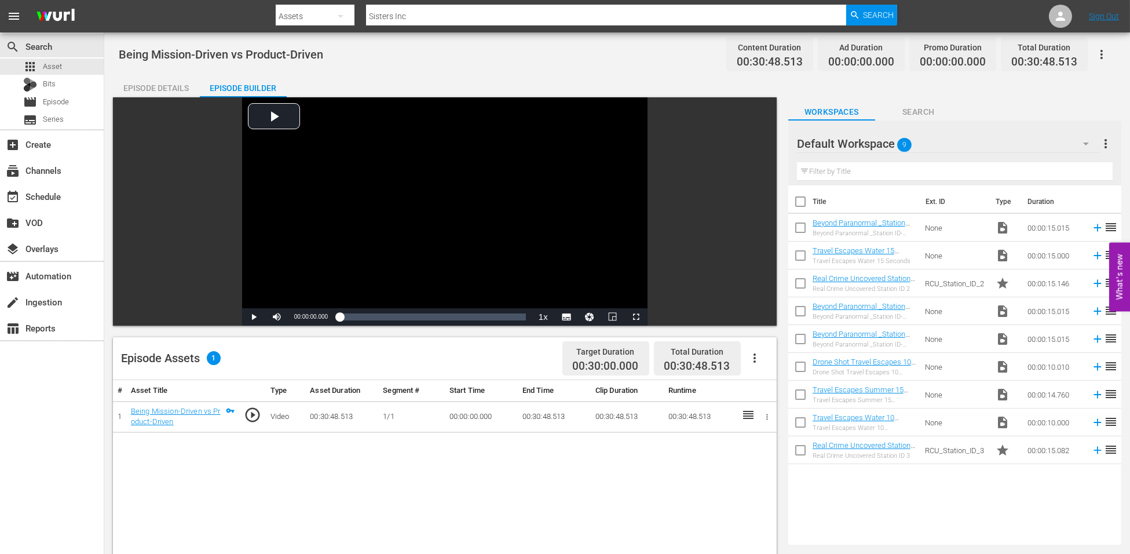
click at [753, 365] on button "button" at bounding box center [755, 358] width 28 height 28
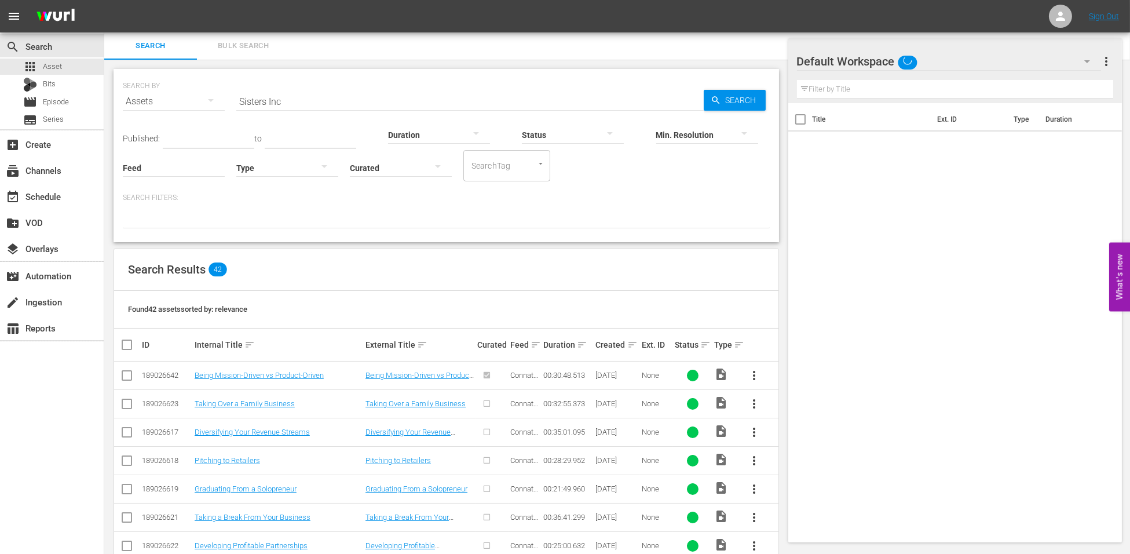
scroll to position [125, 0]
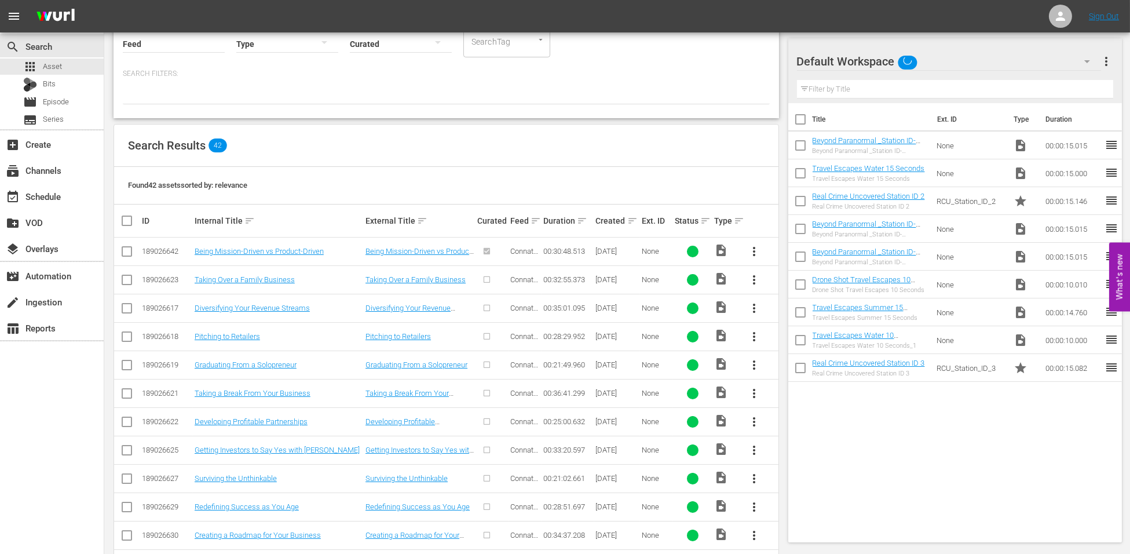
click at [126, 367] on input "checkbox" at bounding box center [127, 367] width 14 height 14
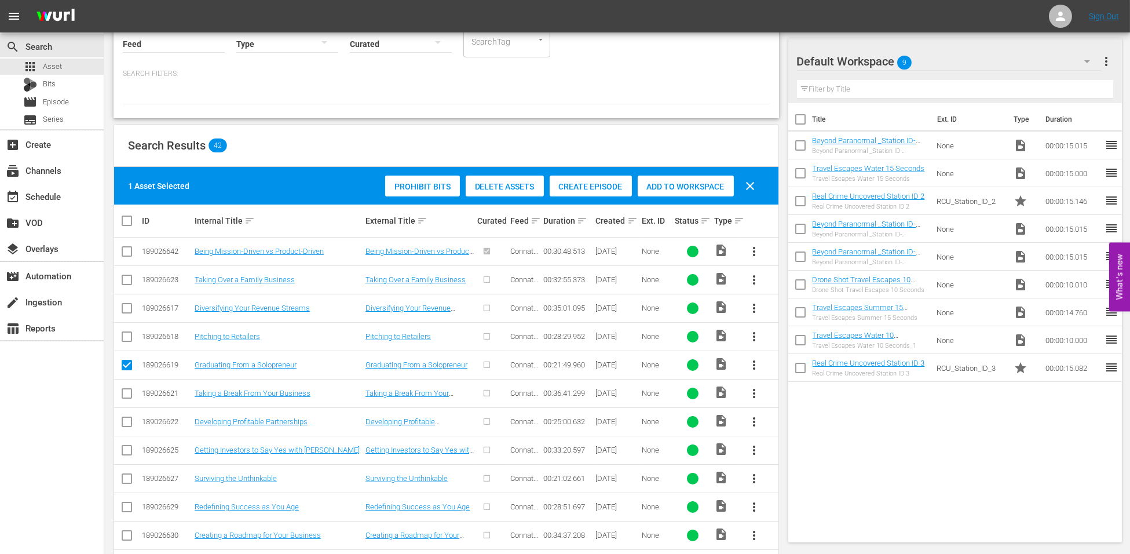
click at [129, 367] on input "checkbox" at bounding box center [127, 367] width 14 height 14
checkbox input "false"
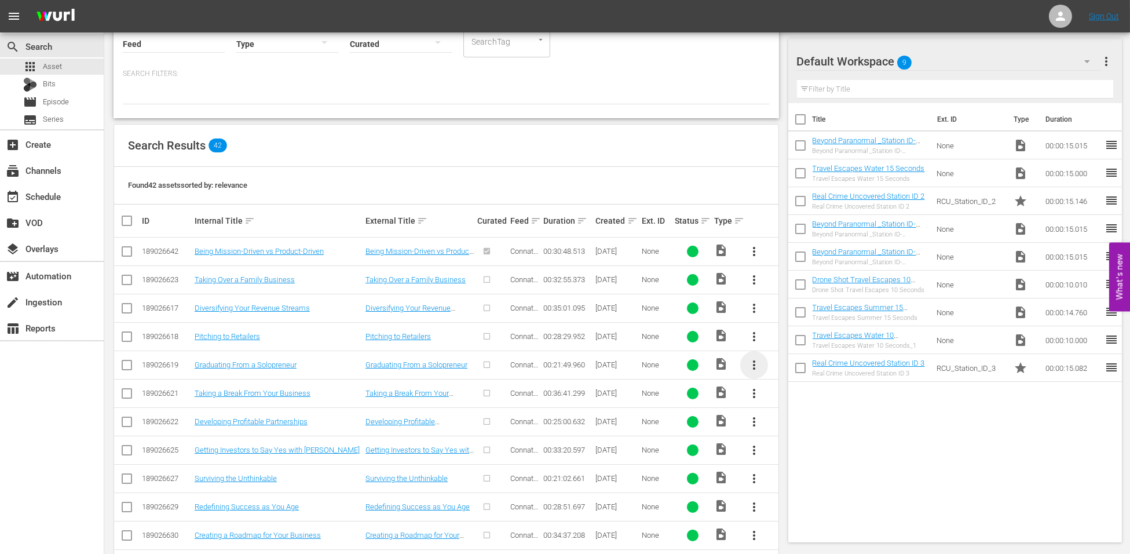
click at [753, 367] on span "more_vert" at bounding box center [754, 365] width 14 height 14
click at [795, 460] on div "Episode" at bounding box center [816, 453] width 79 height 28
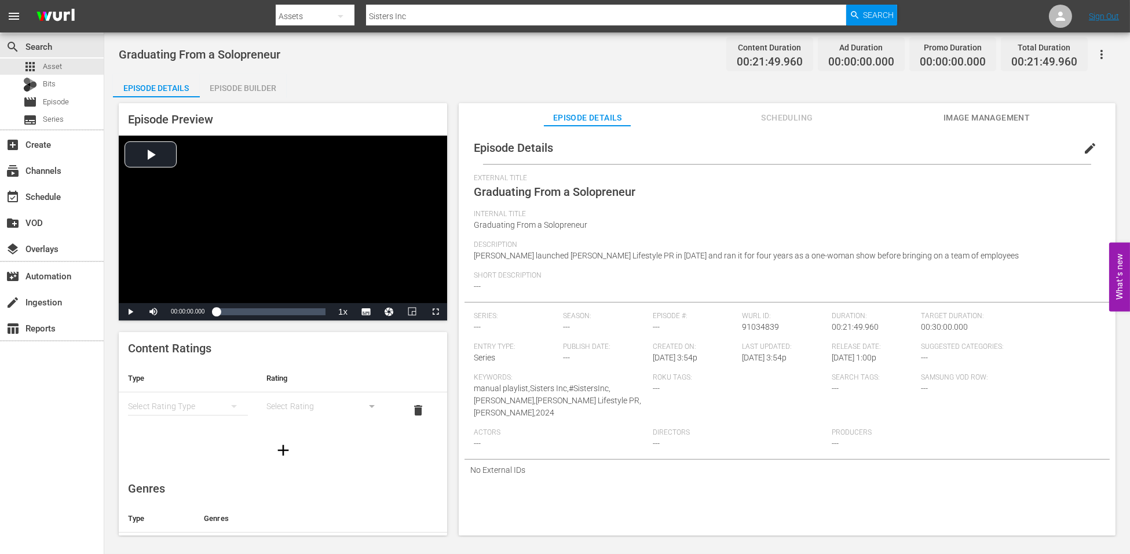
click at [233, 90] on div "Episode Builder" at bounding box center [243, 88] width 87 height 28
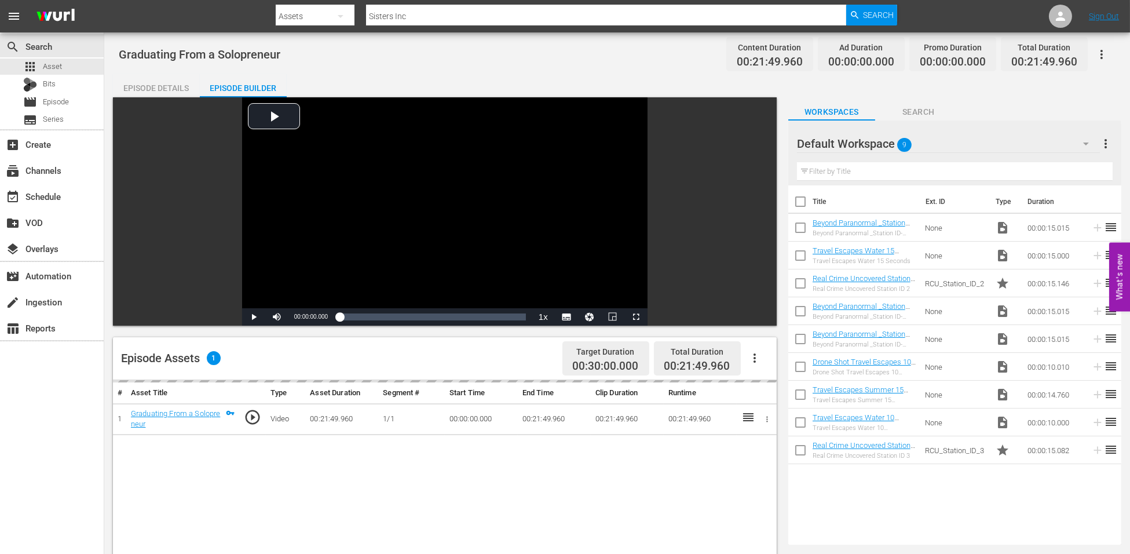
click at [755, 347] on button "button" at bounding box center [755, 358] width 28 height 28
click at [773, 390] on div "Fill with Ads" at bounding box center [789, 390] width 79 height 28
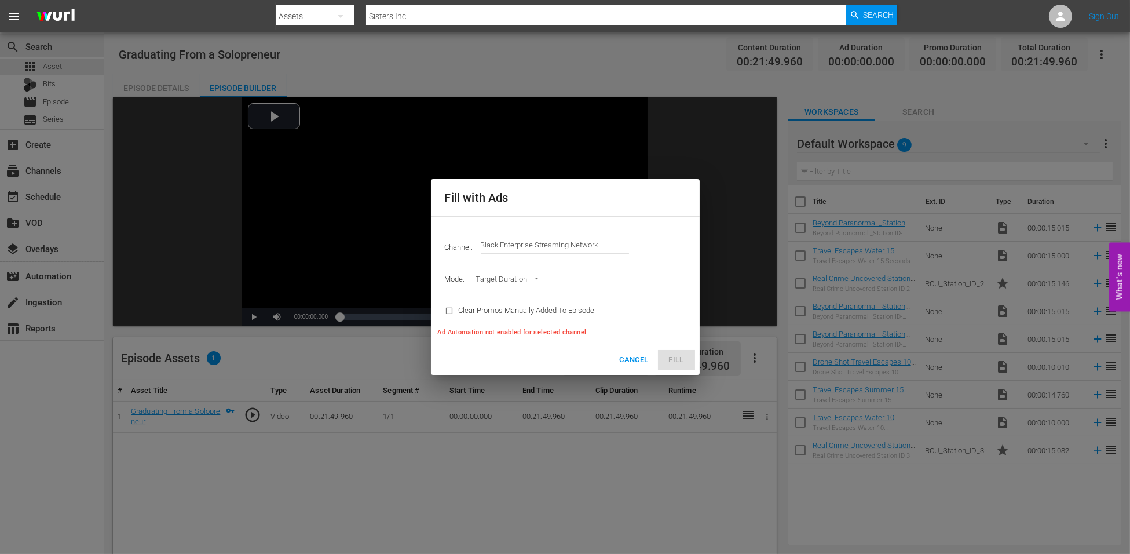
click at [512, 283] on body "menu Search By Assets Search ID, Title, Description, Keywords, or Category Sist…" at bounding box center [565, 277] width 1130 height 554
click at [512, 283] on li "Target Duration" at bounding box center [509, 280] width 85 height 19
click at [631, 356] on span "Cancel" at bounding box center [633, 359] width 29 height 13
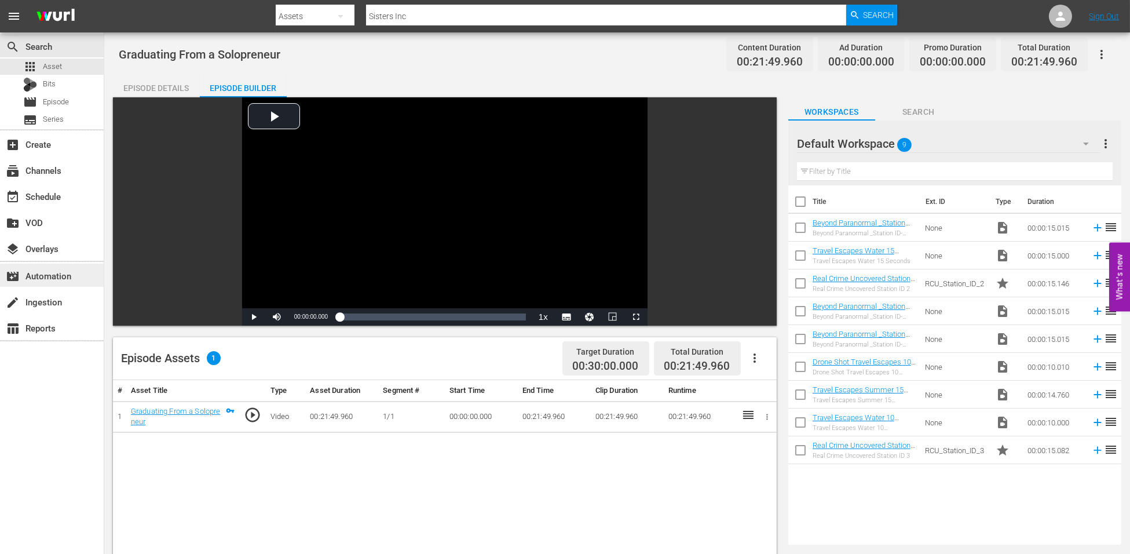
click at [33, 275] on div "movie_filter Automation" at bounding box center [32, 274] width 65 height 10
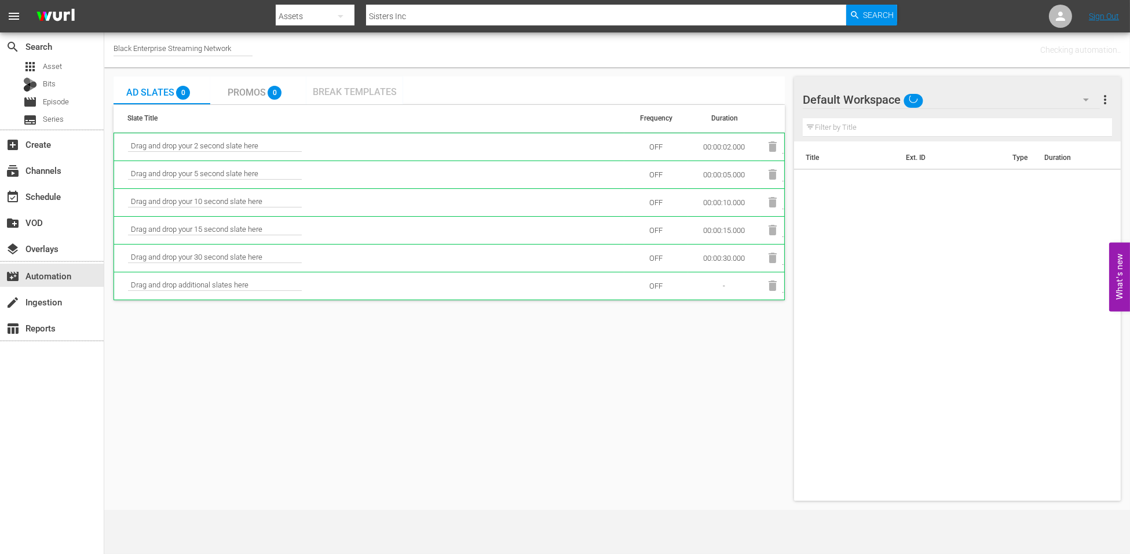
click at [353, 81] on div "Break Templates" at bounding box center [354, 90] width 97 height 28
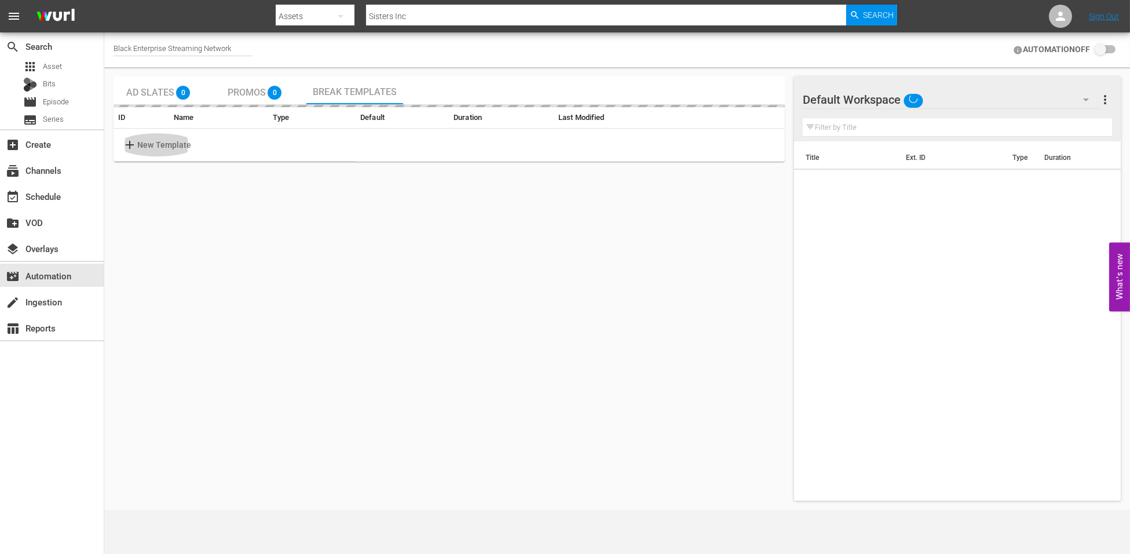
click at [149, 150] on p "New Template" at bounding box center [164, 145] width 54 height 12
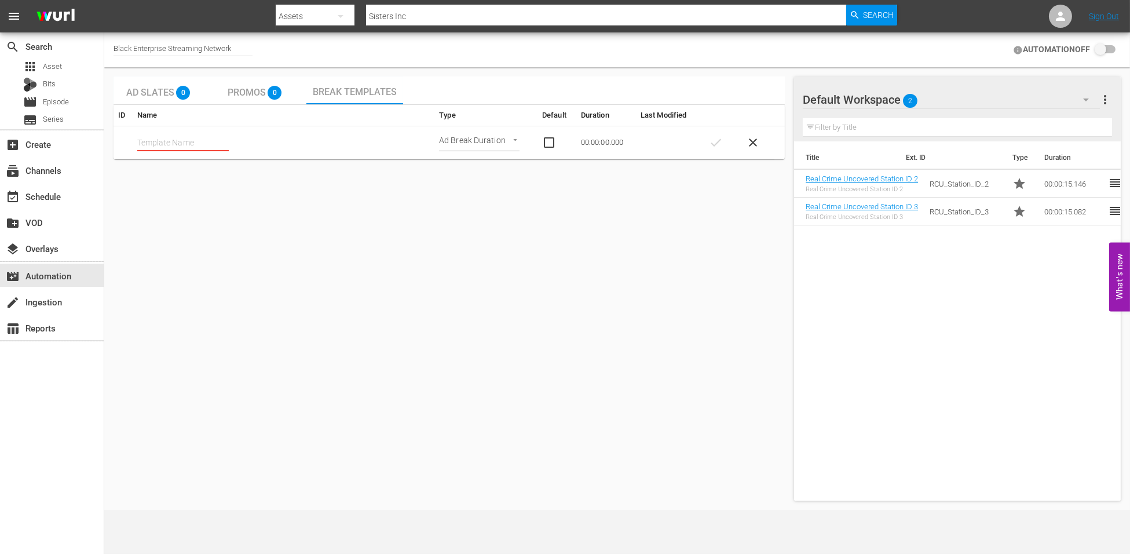
click at [180, 205] on div "Ad Slates 0 Promos 0 Break Templates ID Name Type Default Duration Last Modifie…" at bounding box center [449, 288] width 671 height 424
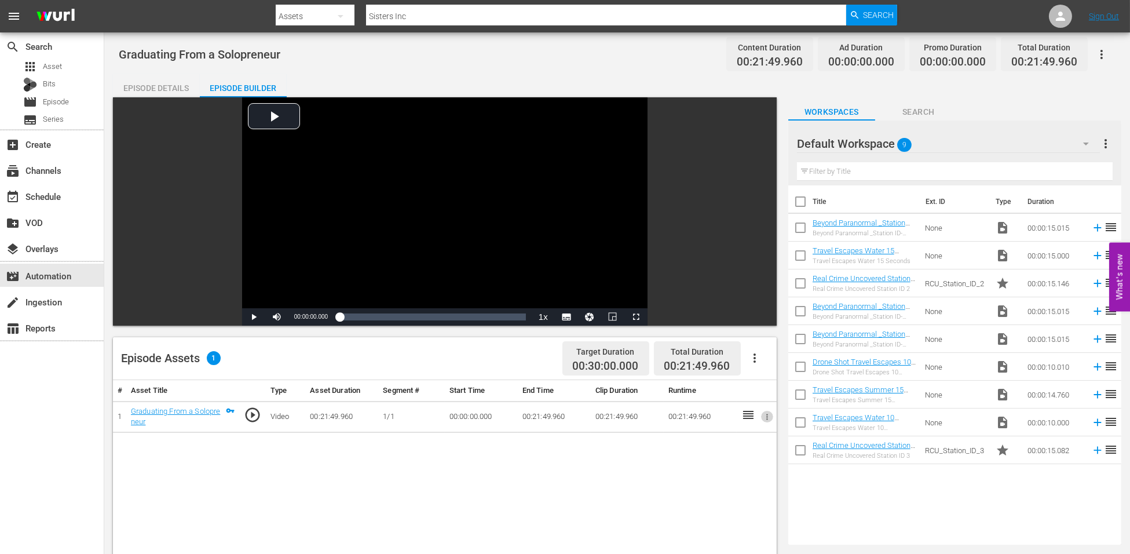
click at [767, 418] on icon "button" at bounding box center [767, 416] width 9 height 9
click at [758, 358] on div at bounding box center [565, 277] width 1130 height 554
click at [758, 358] on icon "button" at bounding box center [755, 358] width 14 height 14
click at [766, 387] on div "Fill with Ads" at bounding box center [789, 390] width 79 height 28
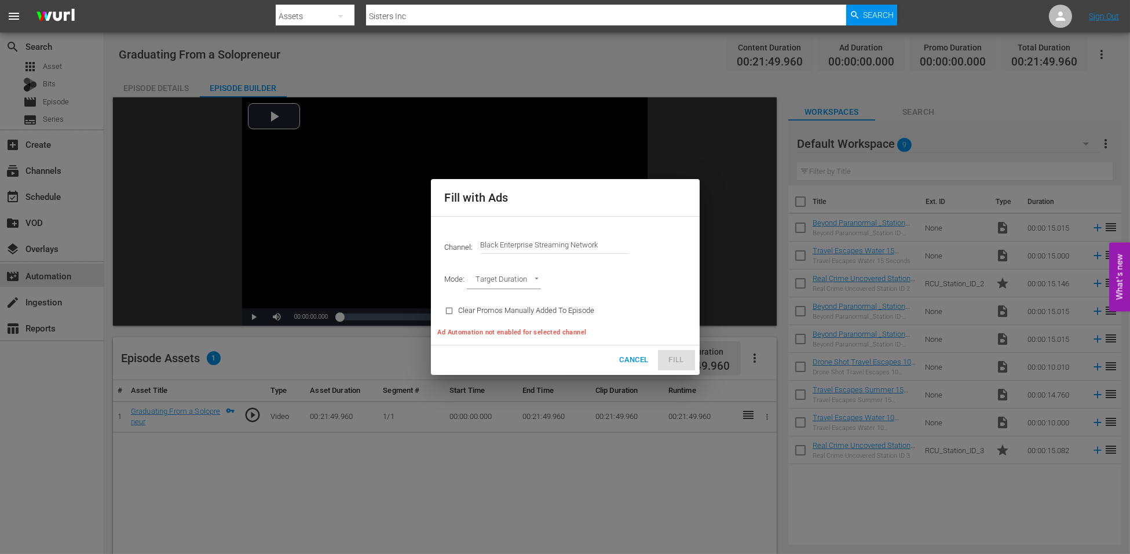
click at [626, 356] on span "Cancel" at bounding box center [633, 359] width 29 height 13
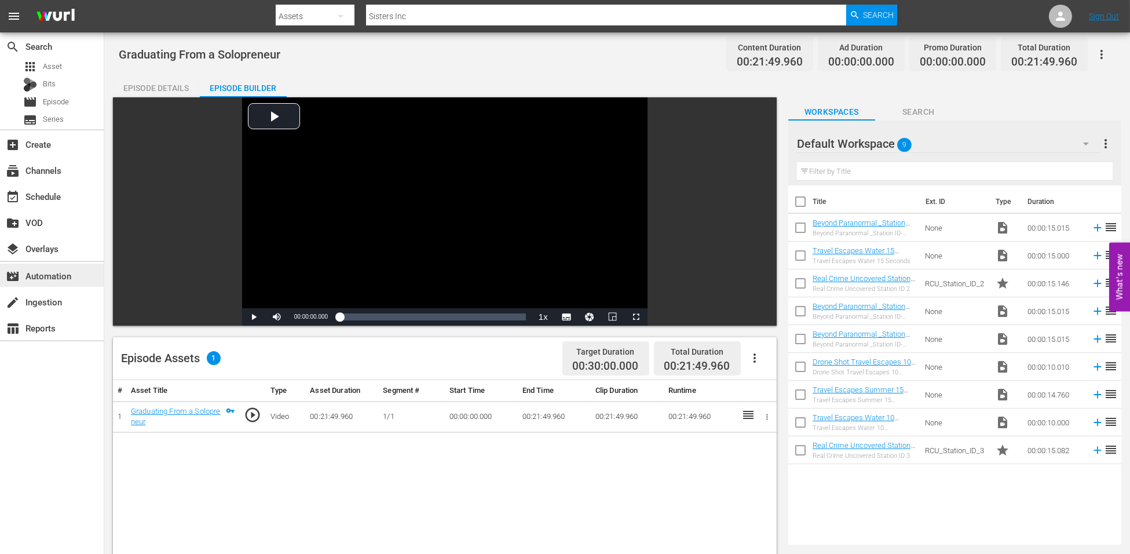
click at [42, 275] on div "movie_filter Automation" at bounding box center [32, 274] width 65 height 10
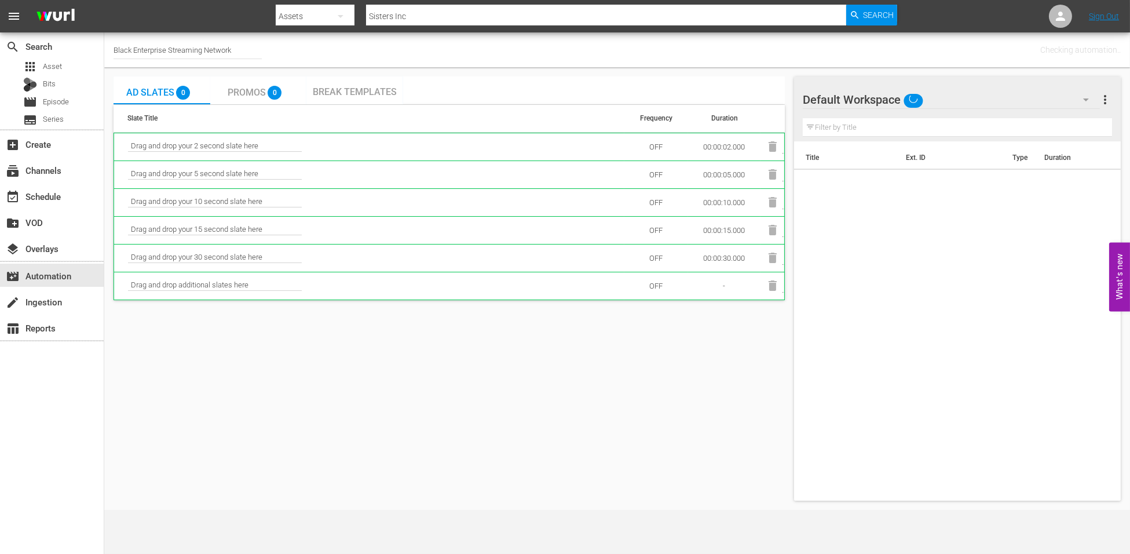
click at [367, 88] on span "Break Templates" at bounding box center [355, 91] width 84 height 11
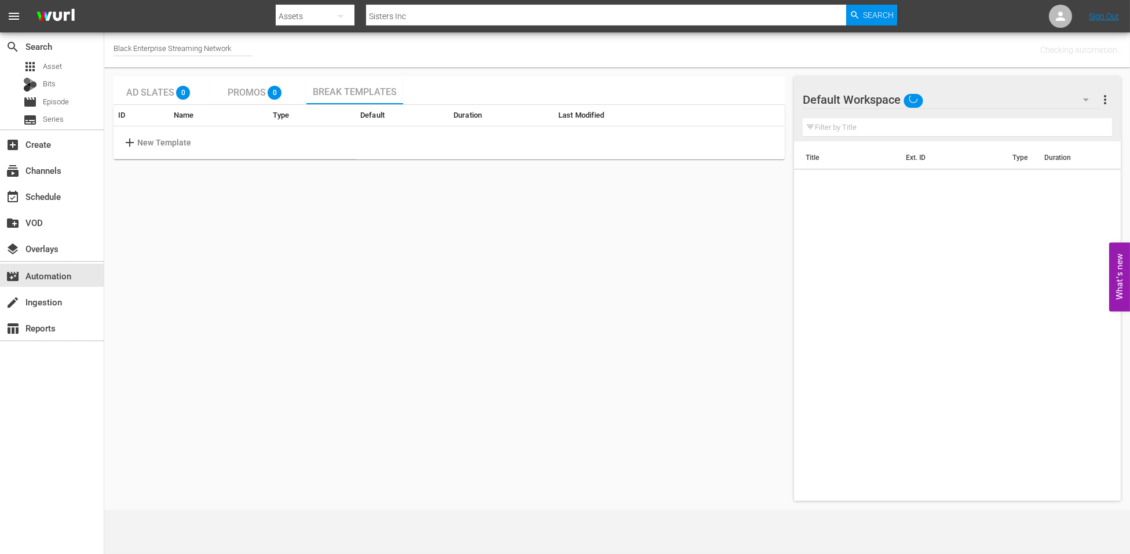
click at [136, 140] on span "add" at bounding box center [130, 143] width 14 height 14
click at [169, 142] on input "text" at bounding box center [183, 142] width 92 height 17
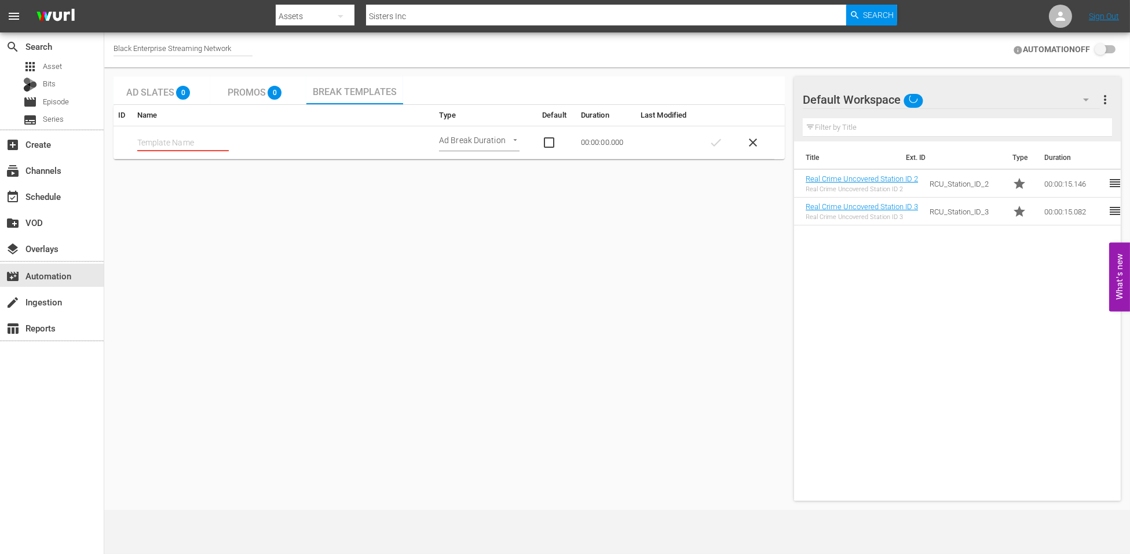
click at [599, 138] on td "00:00:00.000" at bounding box center [606, 142] width 60 height 33
click at [52, 72] on span "Asset" at bounding box center [52, 67] width 19 height 12
